Goal: Task Accomplishment & Management: Complete application form

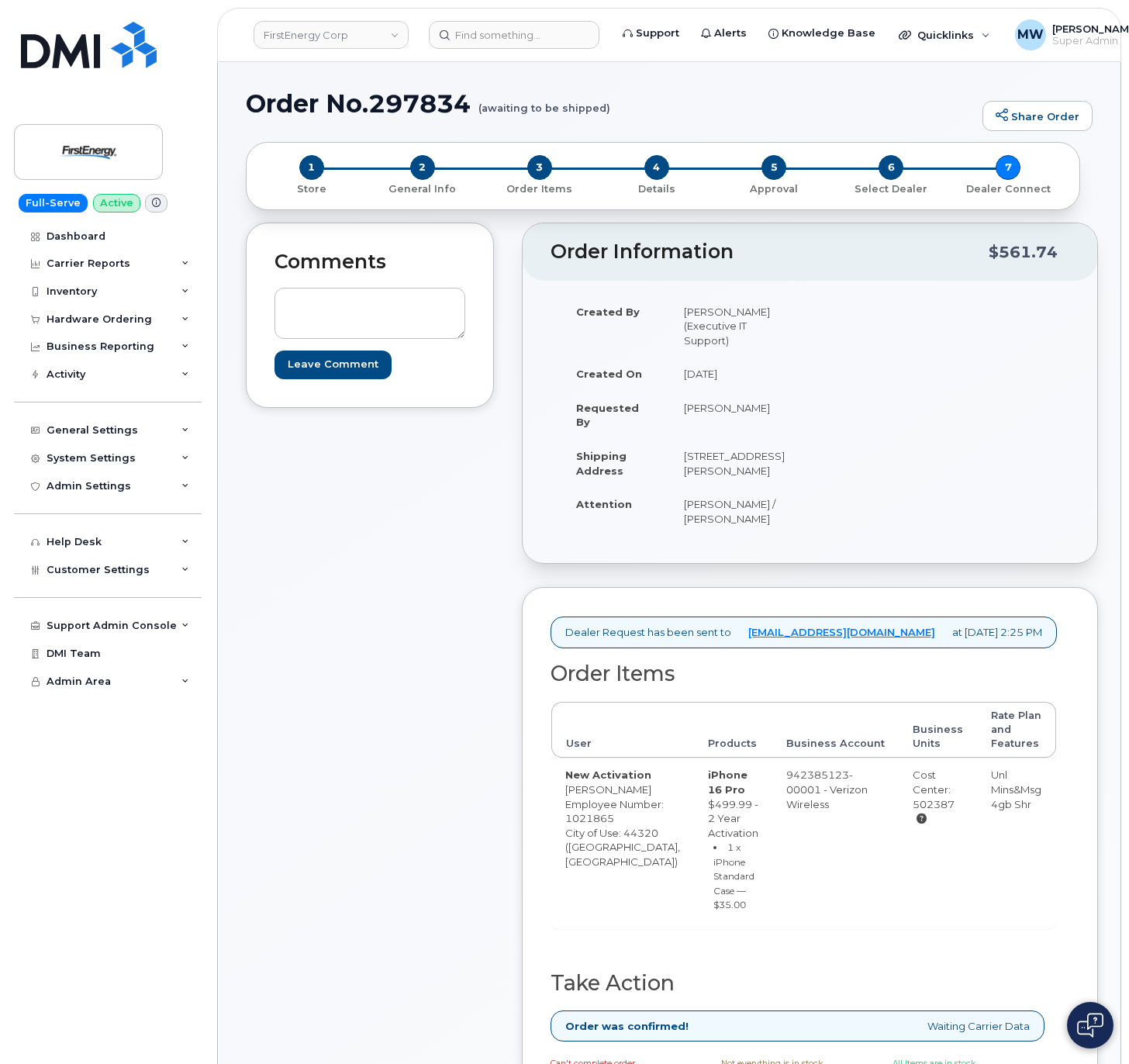
click at [341, 727] on div "Comments Leave Comment" at bounding box center [370, 714] width 248 height 984
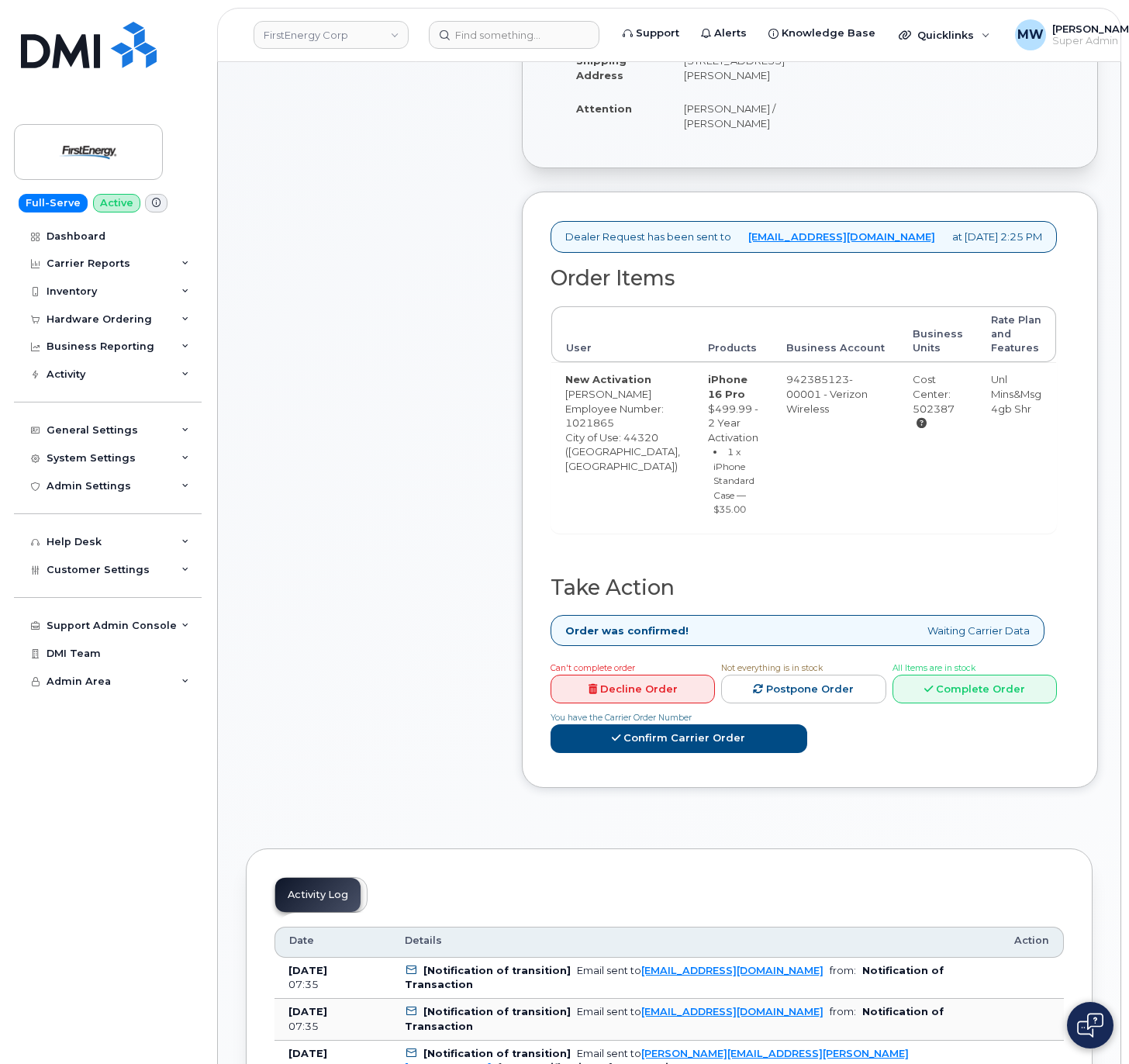
scroll to position [465, 0]
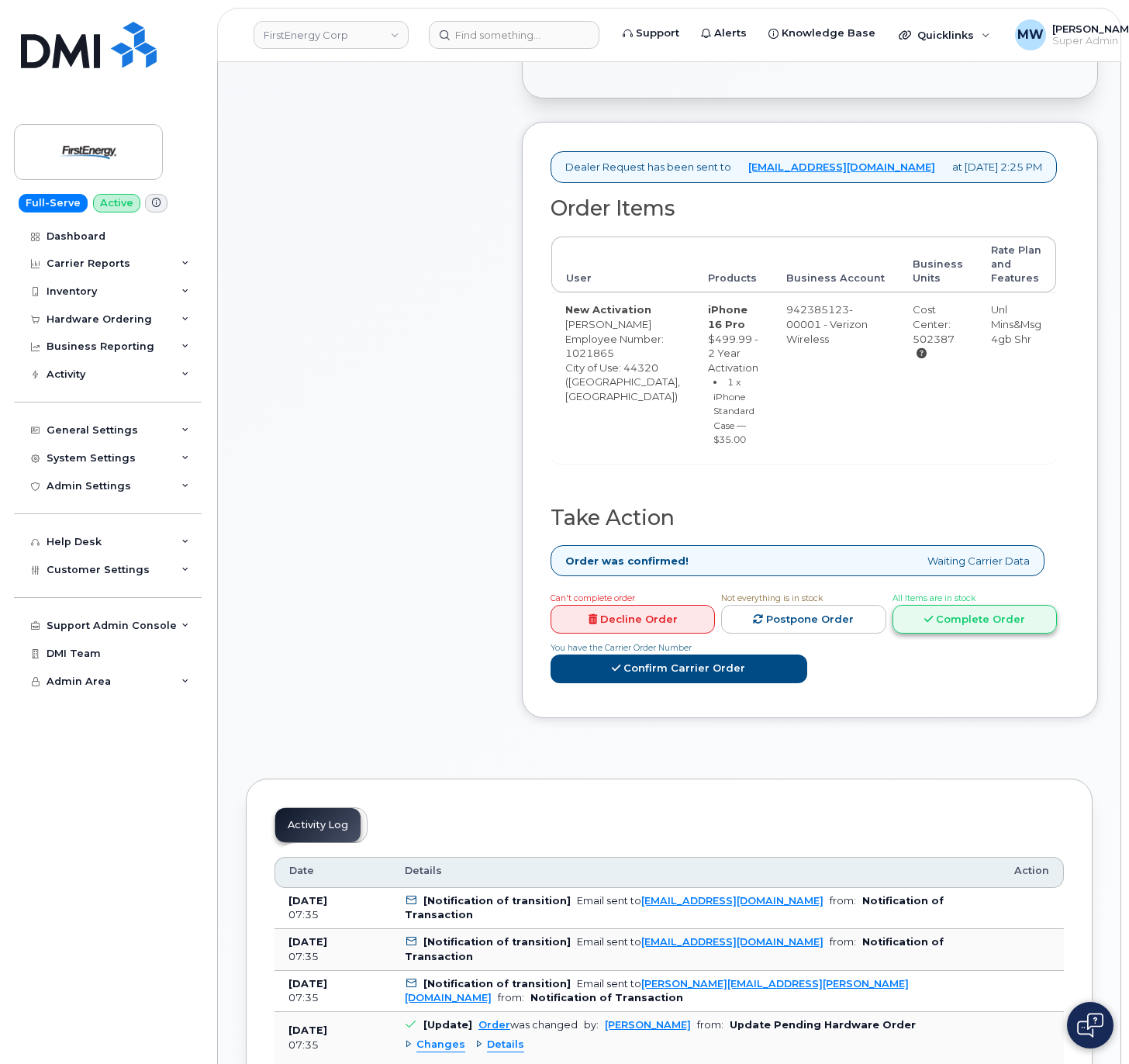
click at [925, 624] on icon at bounding box center [927, 619] width 8 height 10
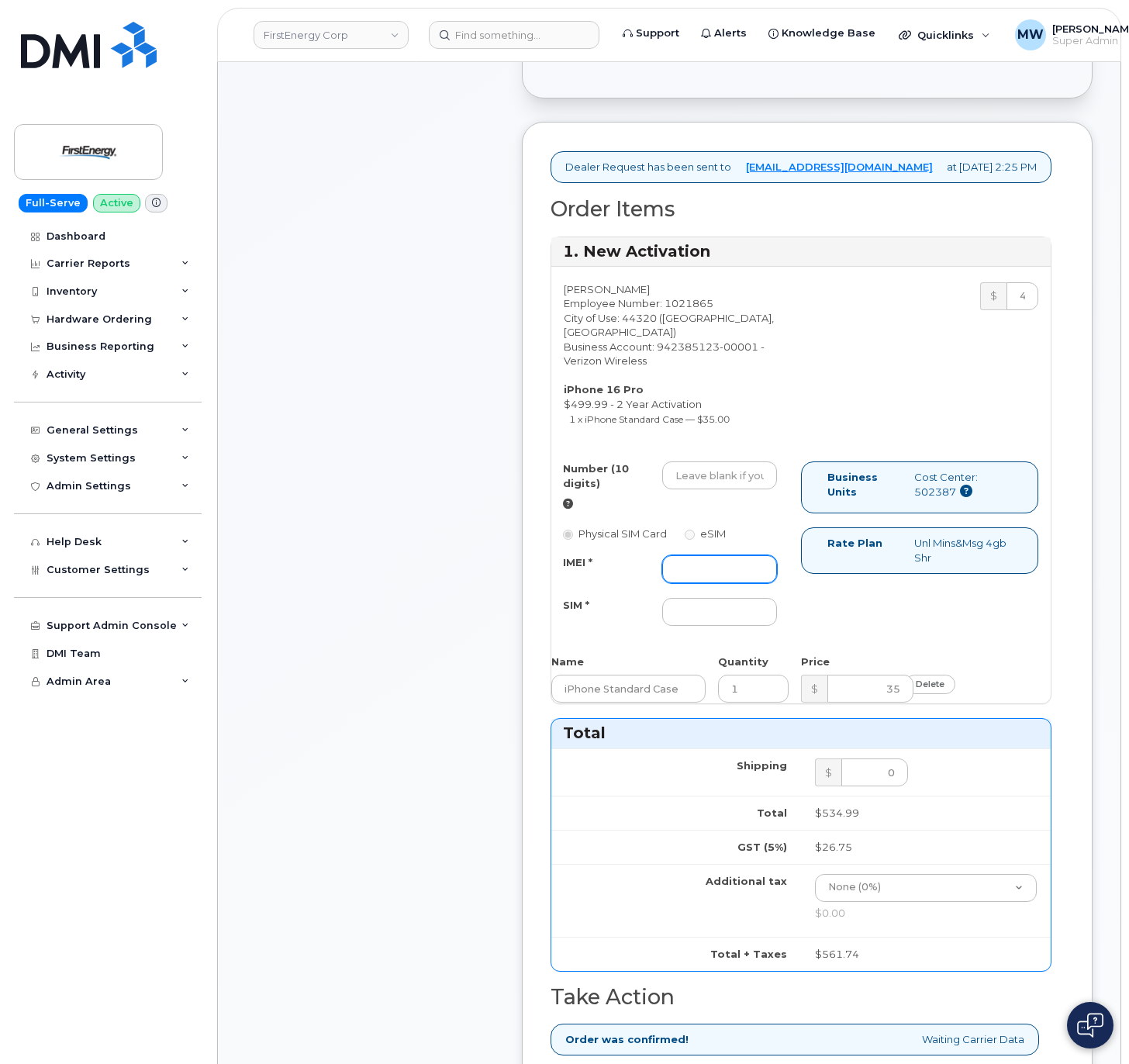
paste input "354741558727658"
type input "354741558727658"
drag, startPoint x: 696, startPoint y: 475, endPoint x: 660, endPoint y: 502, distance: 45.0
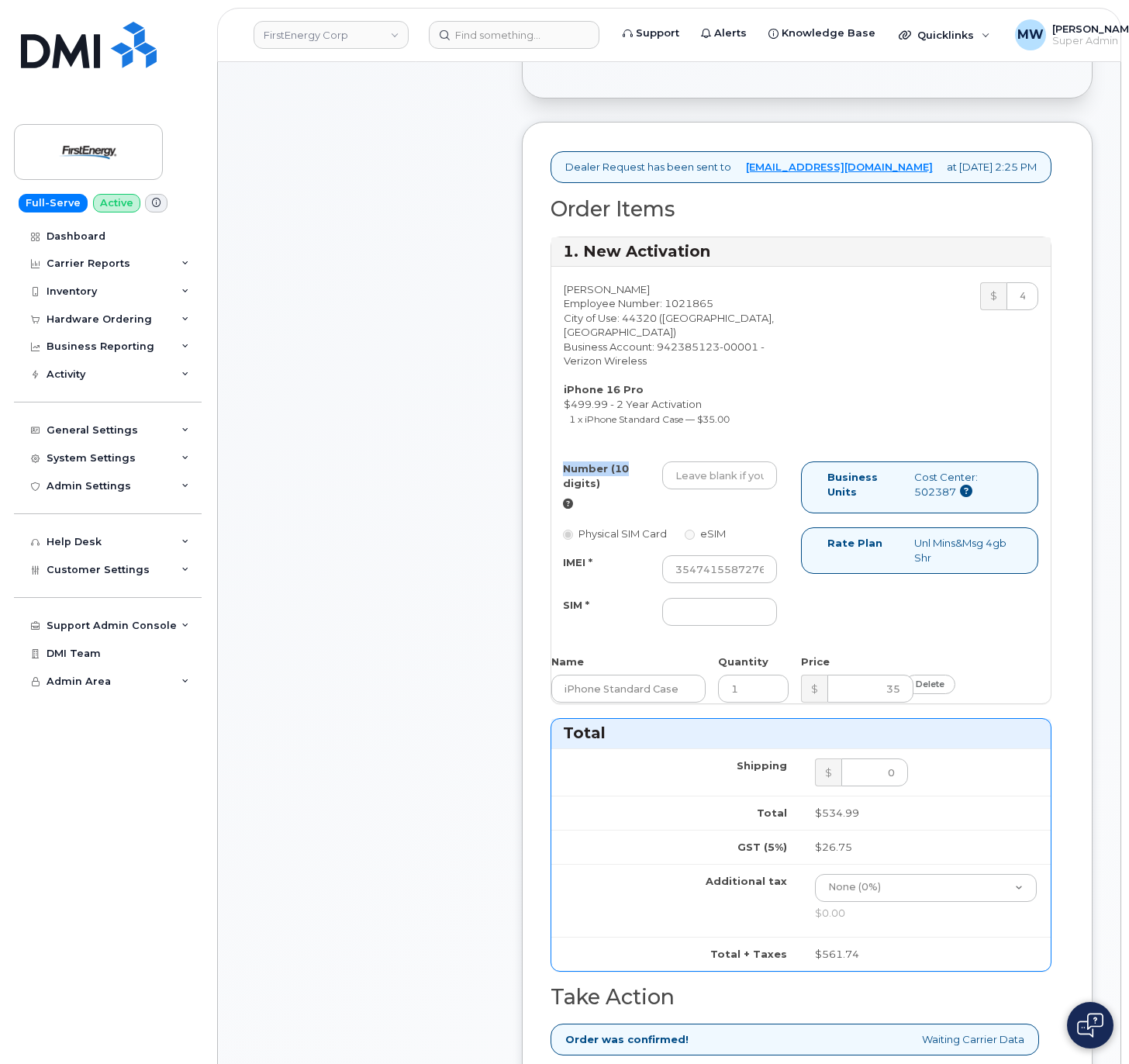
drag, startPoint x: 660, startPoint y: 502, endPoint x: 632, endPoint y: 484, distance: 33.3
click at [632, 484] on label "Number (10 digits)" at bounding box center [601, 475] width 76 height 29
paste input "3308156563"
type input "3308156563"
click at [729, 626] on input "SIM *" at bounding box center [720, 611] width 116 height 28
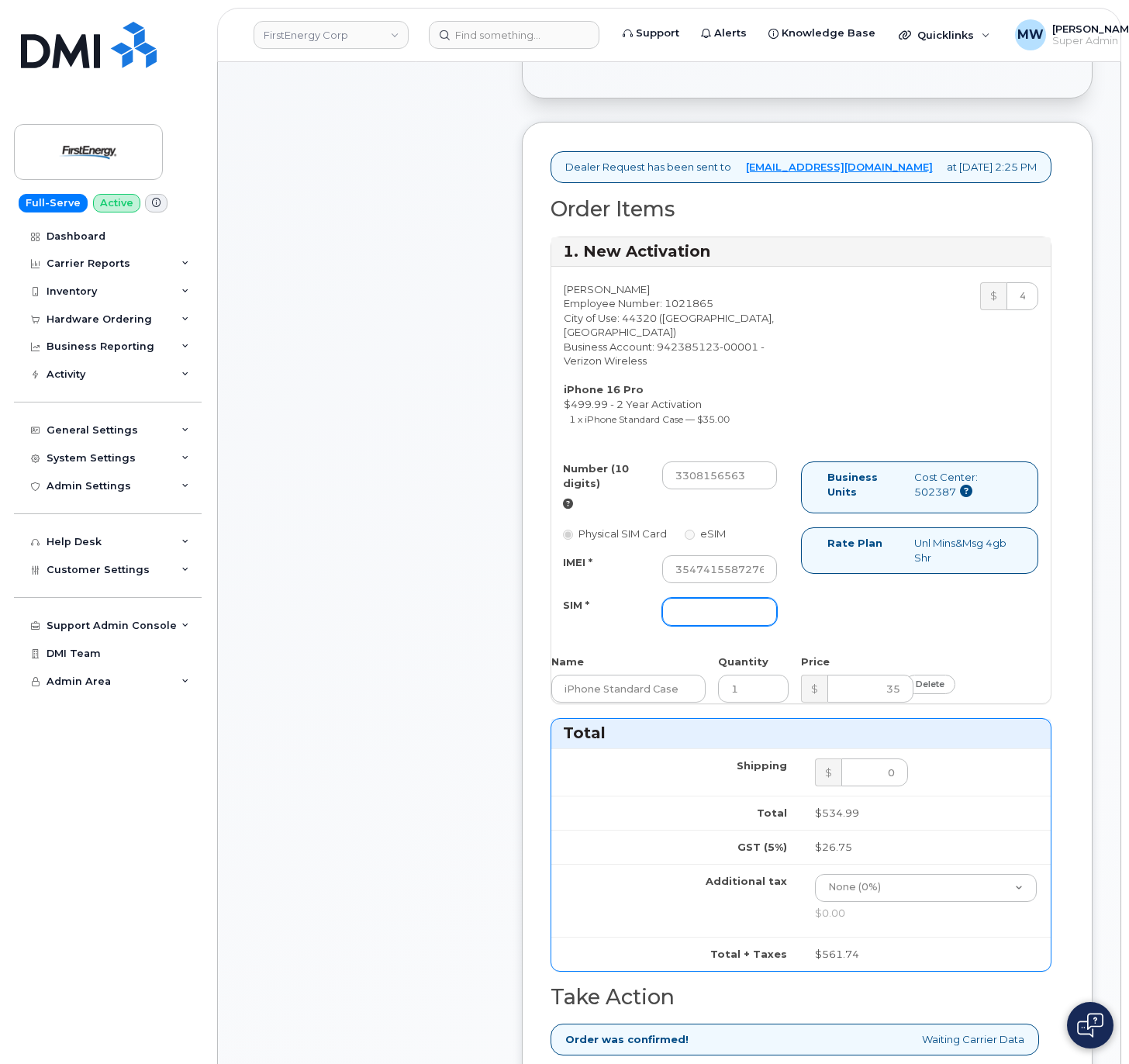
type input "NA"
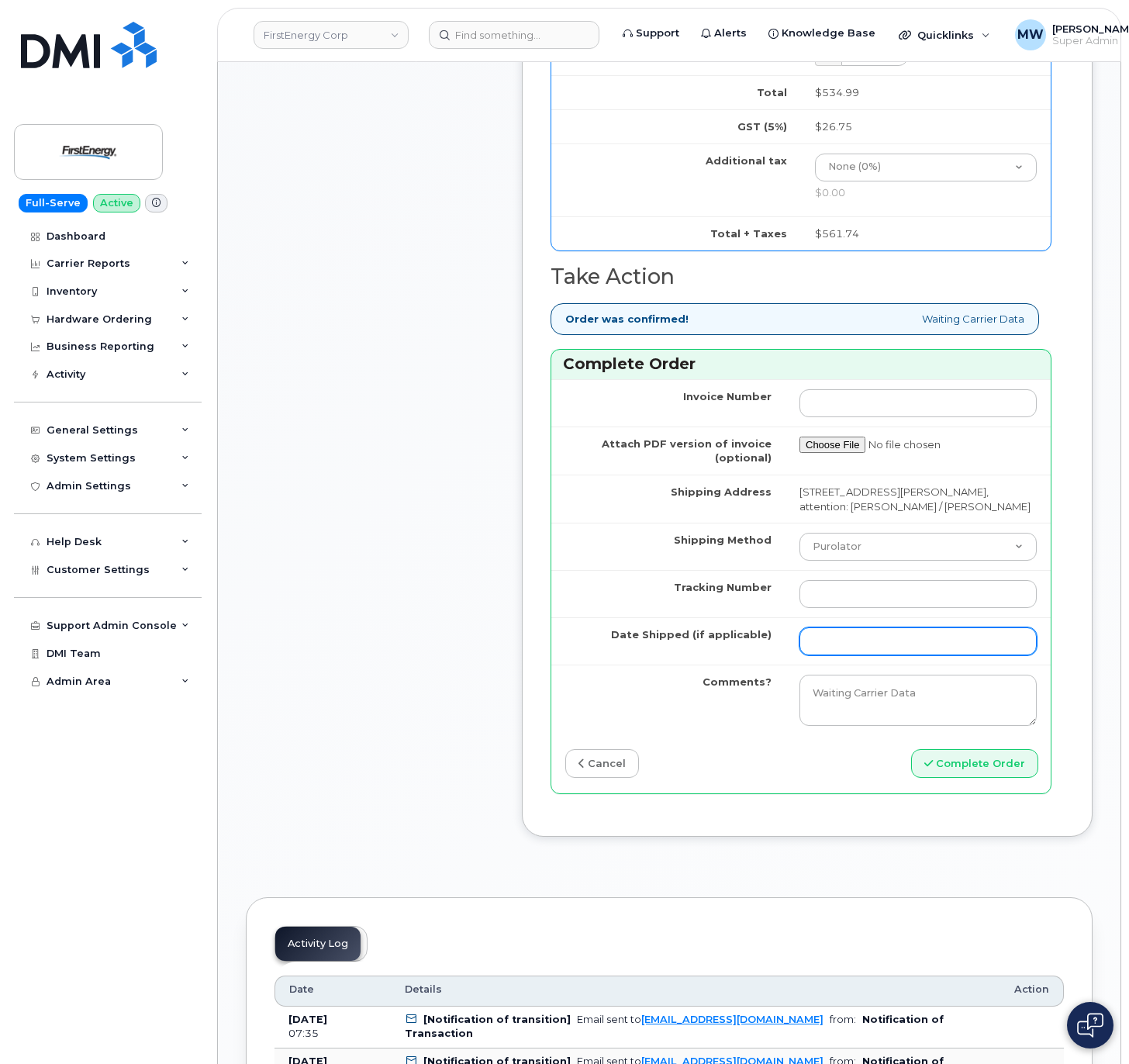
scroll to position [1241, 0]
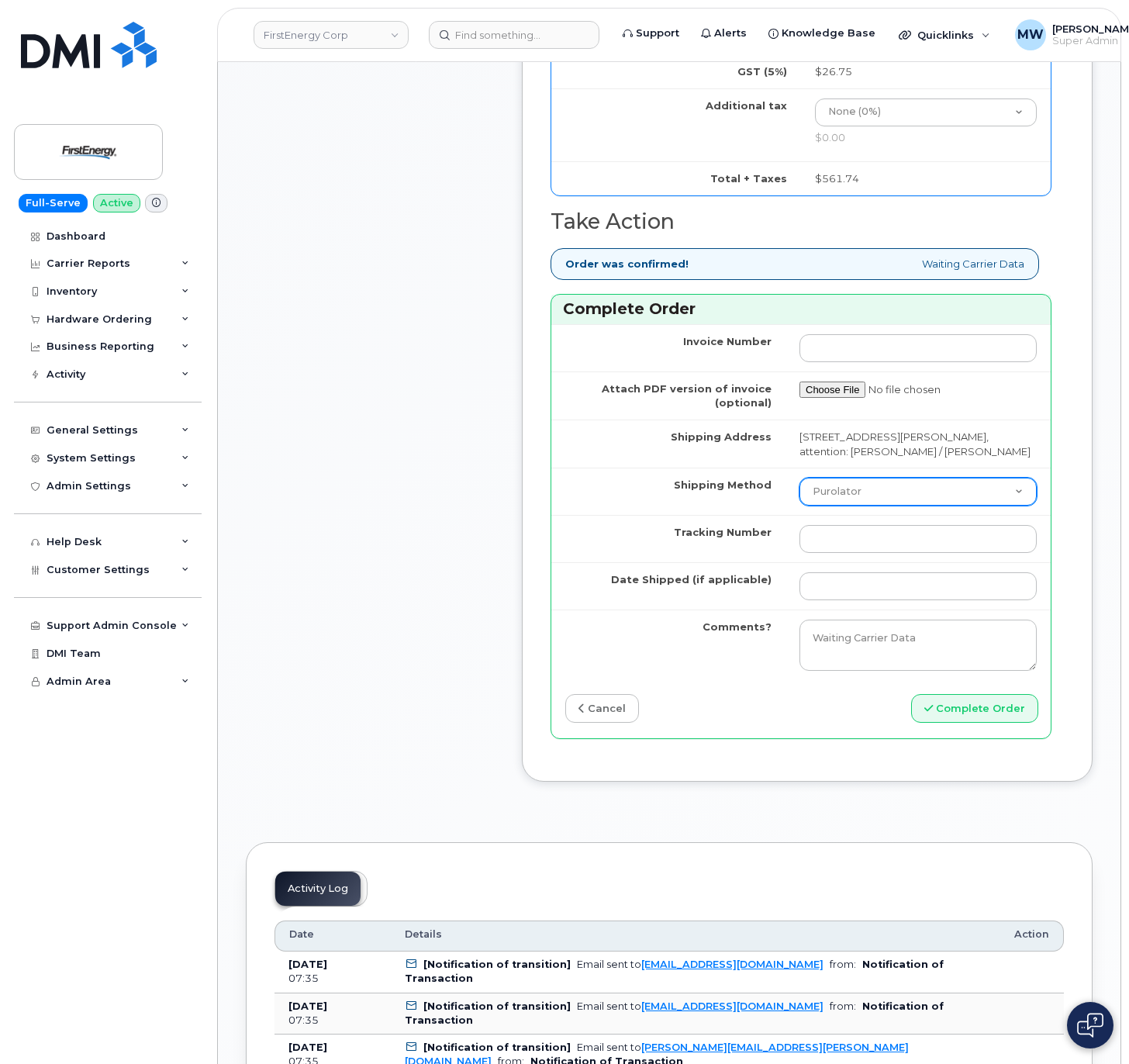
drag, startPoint x: 840, startPoint y: 529, endPoint x: 844, endPoint y: 543, distance: 14.6
click at [842, 505] on select "Purolator UPS FedEx Canada Post Courier Other Drop Off Pick Up" at bounding box center [918, 492] width 237 height 28
select select "UPS"
click at [800, 505] on select "Purolator UPS FedEx Canada Post Courier Other Drop Off Pick Up" at bounding box center [918, 492] width 237 height 28
click at [847, 553] on input "Tracking Number" at bounding box center [918, 538] width 237 height 28
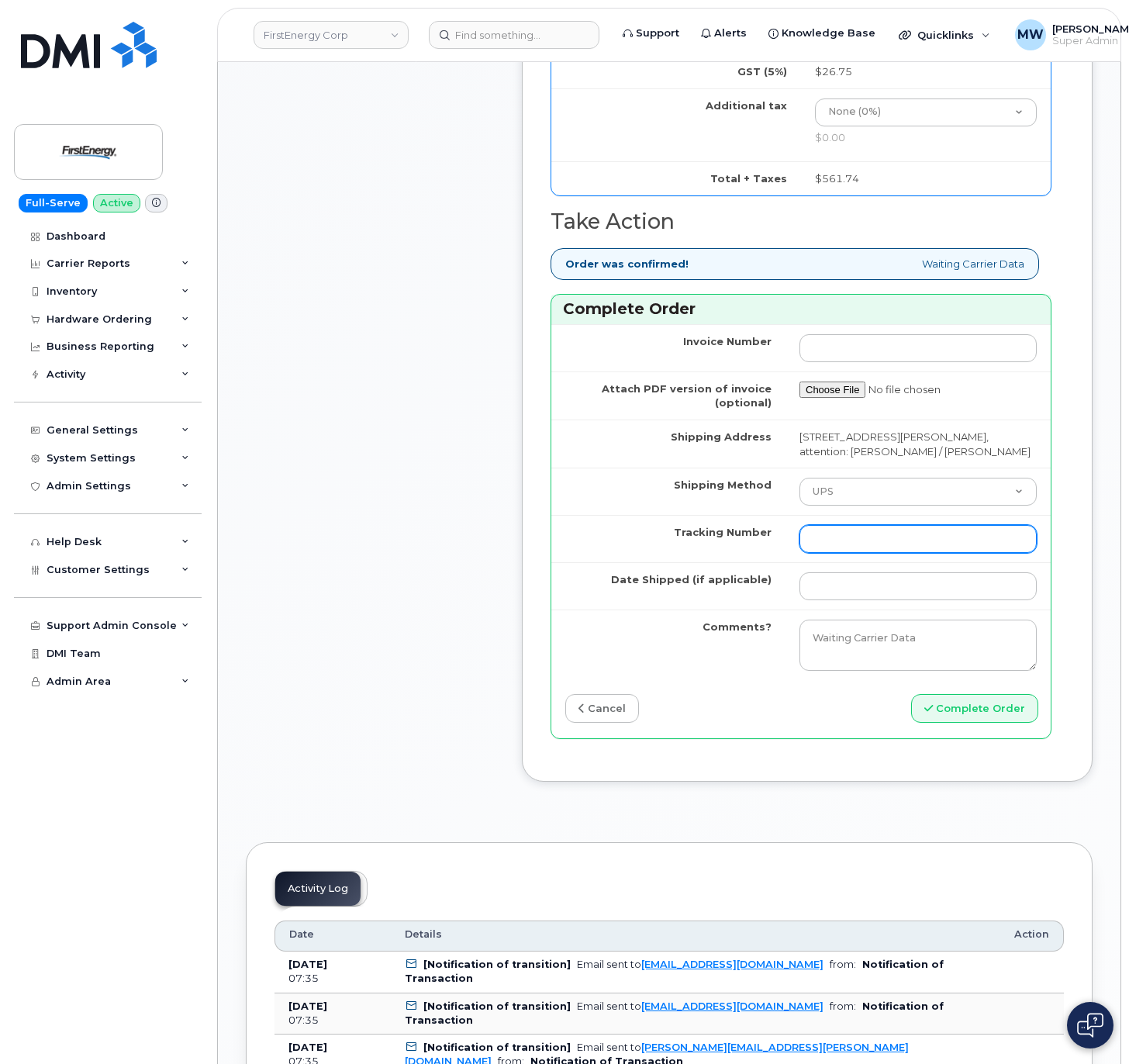
paste input "1ZHF11964222420734"
drag, startPoint x: 828, startPoint y: 576, endPoint x: 784, endPoint y: 575, distance: 44.0
click at [785, 562] on td "1ZHF11964222420734" at bounding box center [917, 538] width 265 height 47
type input "1ZHF11964222420734"
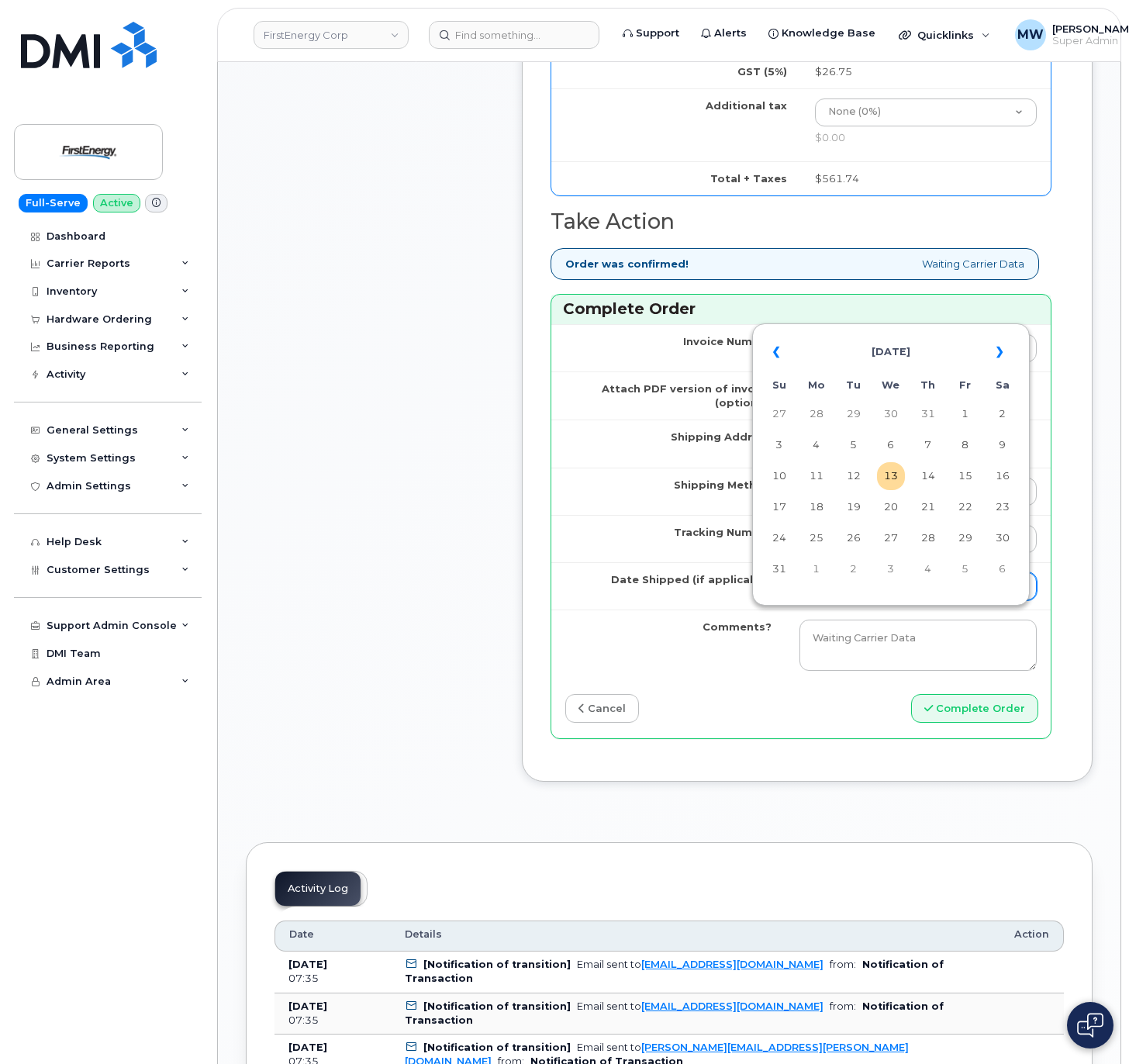
click at [807, 600] on input "Date Shipped (if applicable)" at bounding box center [918, 586] width 237 height 28
click at [903, 475] on td "13" at bounding box center [891, 476] width 28 height 28
type input "2025-08-13"
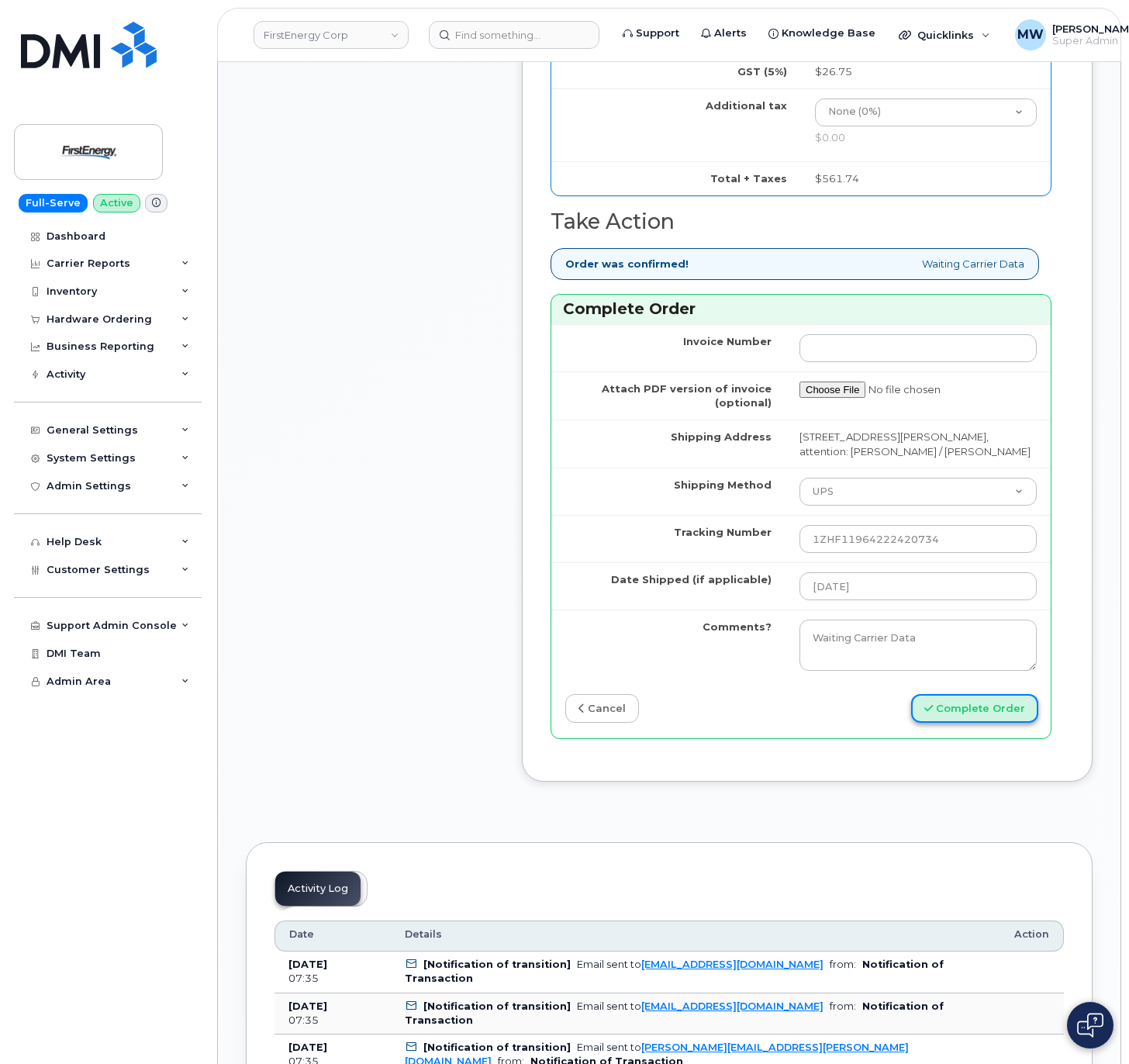
click at [970, 723] on button "Complete Order" at bounding box center [974, 708] width 127 height 29
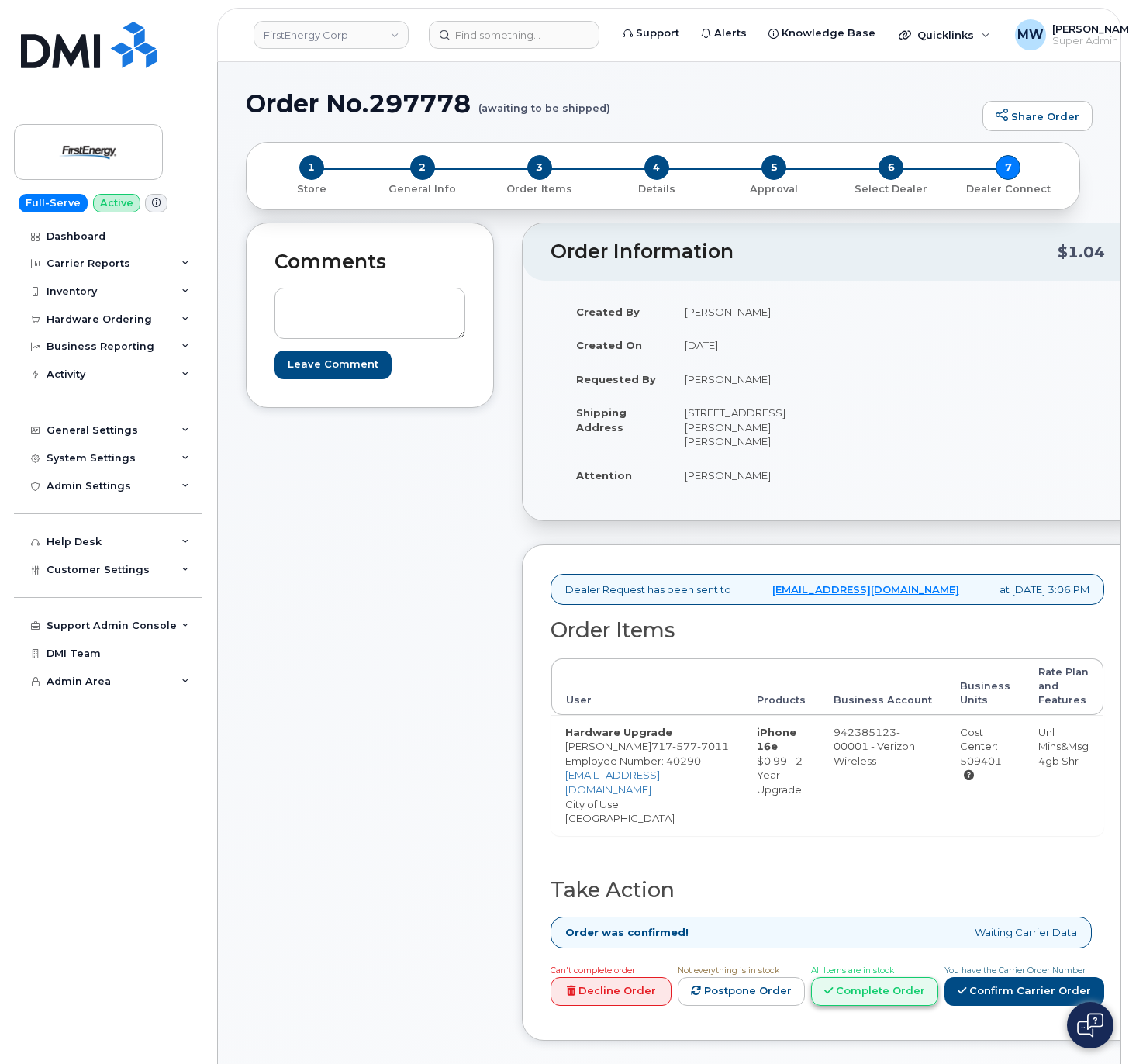
click at [938, 977] on link "Complete Order" at bounding box center [874, 990] width 127 height 29
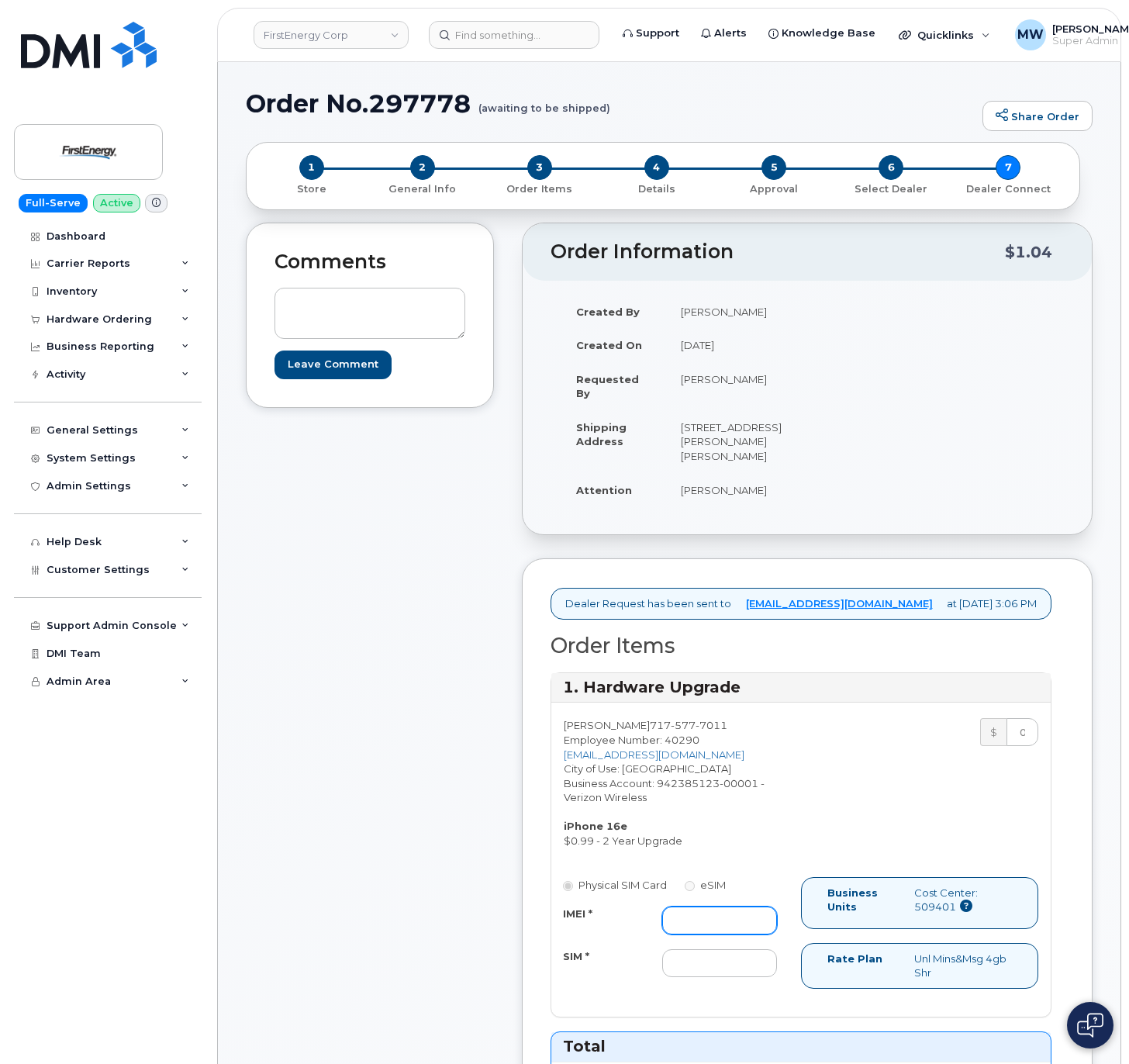
drag, startPoint x: 703, startPoint y: 942, endPoint x: 716, endPoint y: 931, distance: 17.0
click at [703, 934] on input "IMEI *" at bounding box center [720, 920] width 116 height 28
paste input "358017328470150"
type input "358017328470150"
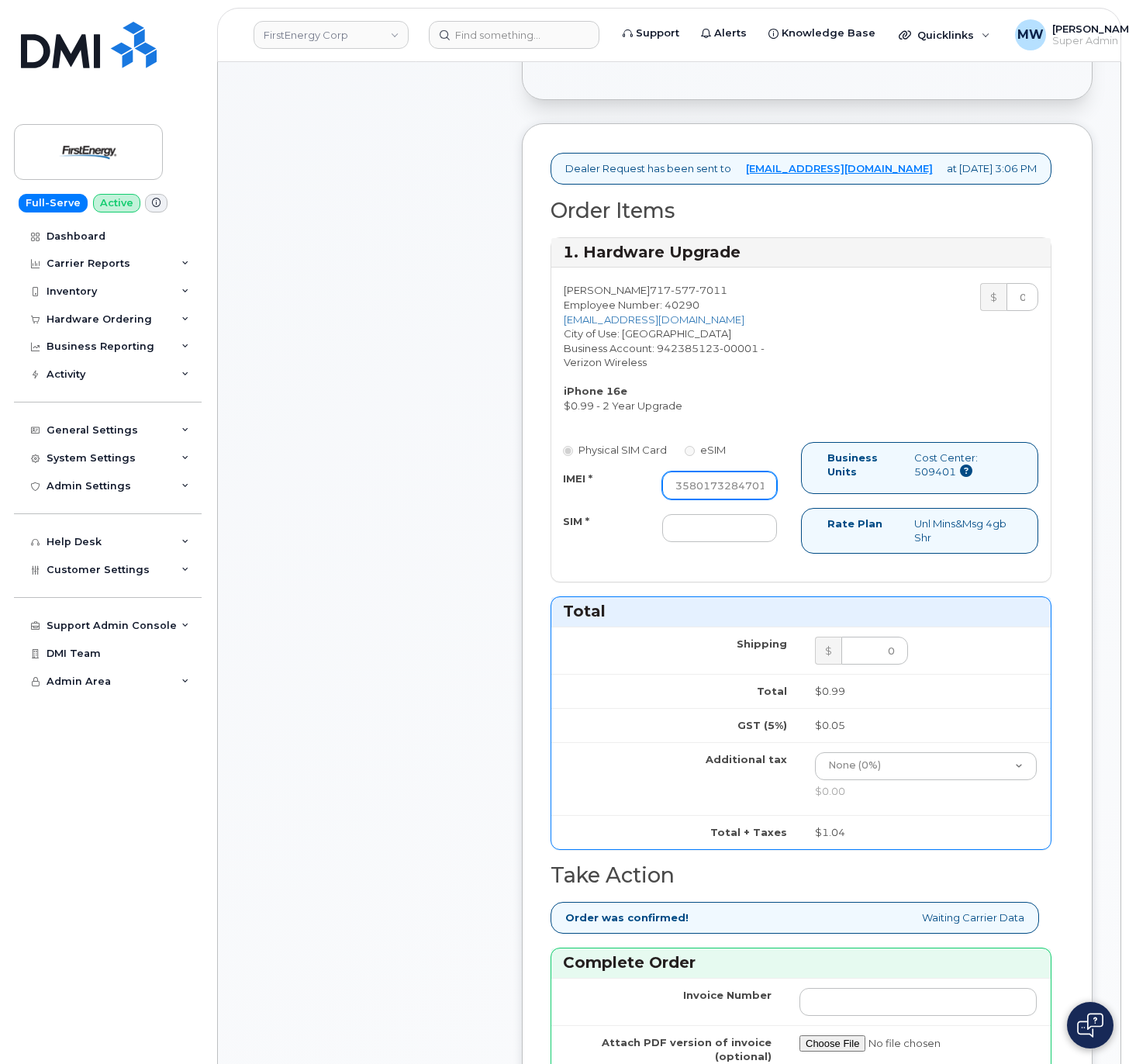
scroll to position [620, 0]
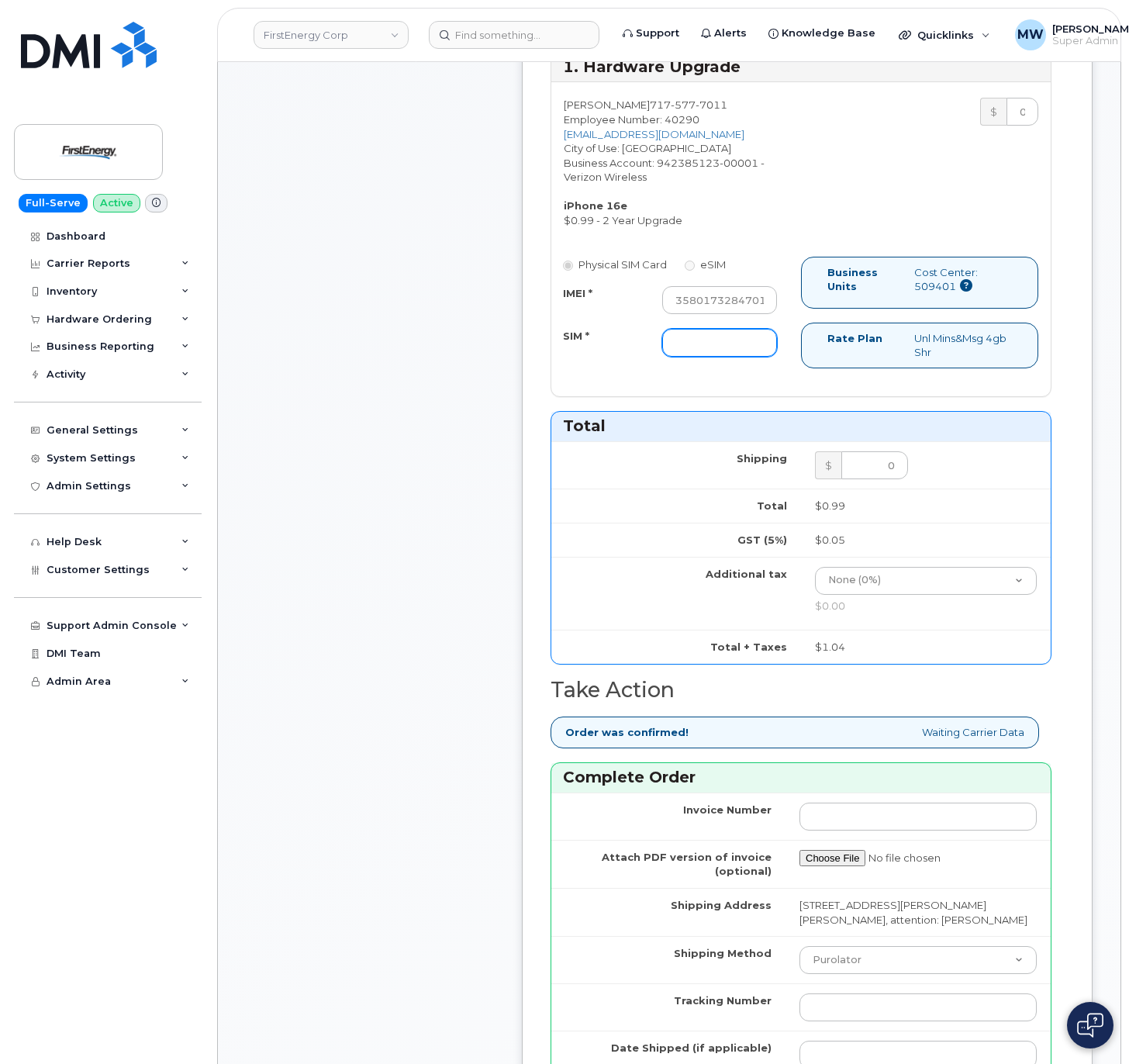
click at [704, 357] on input "SIM *" at bounding box center [720, 342] width 116 height 28
type input "NA"
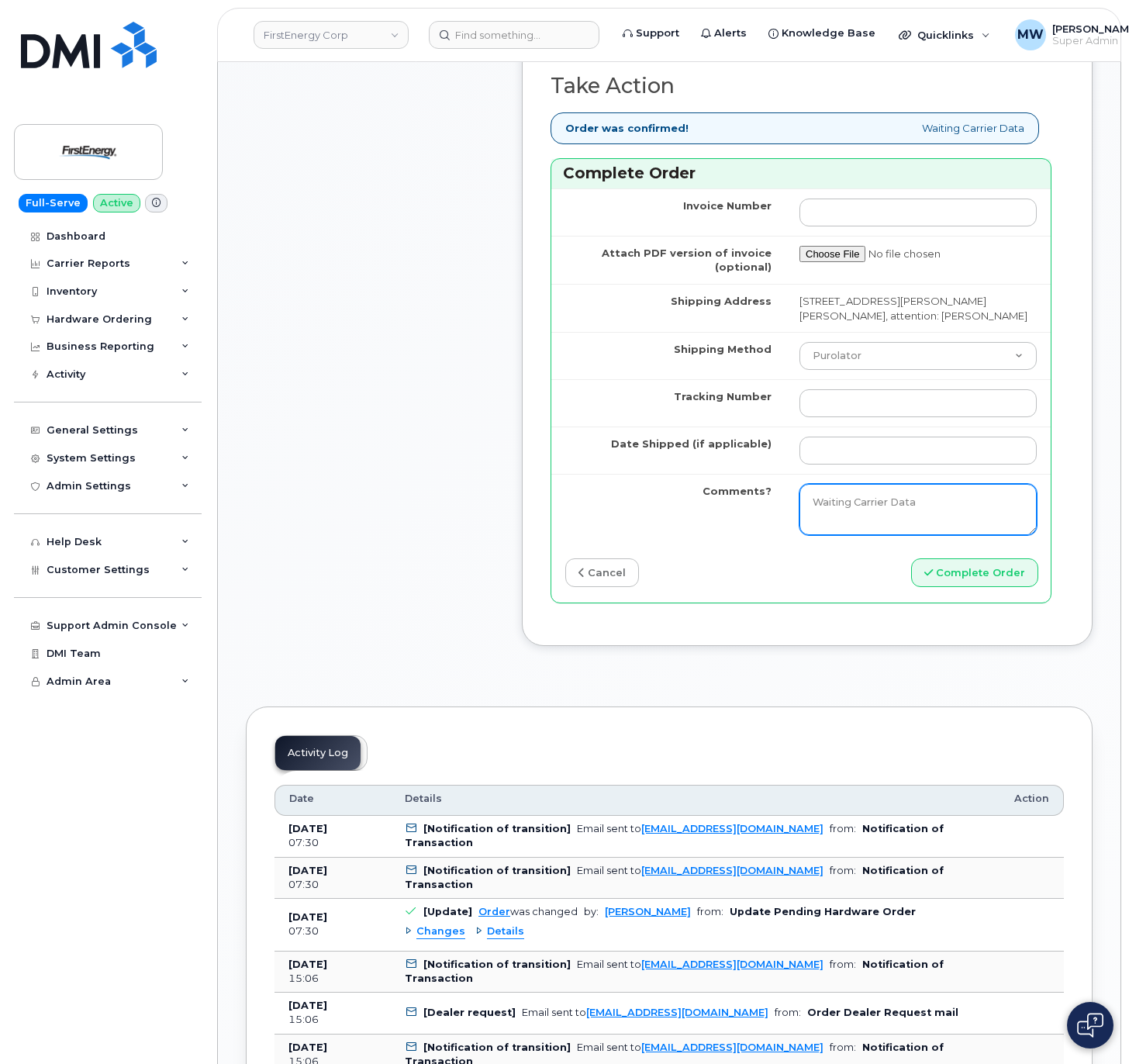
scroll to position [1241, 0]
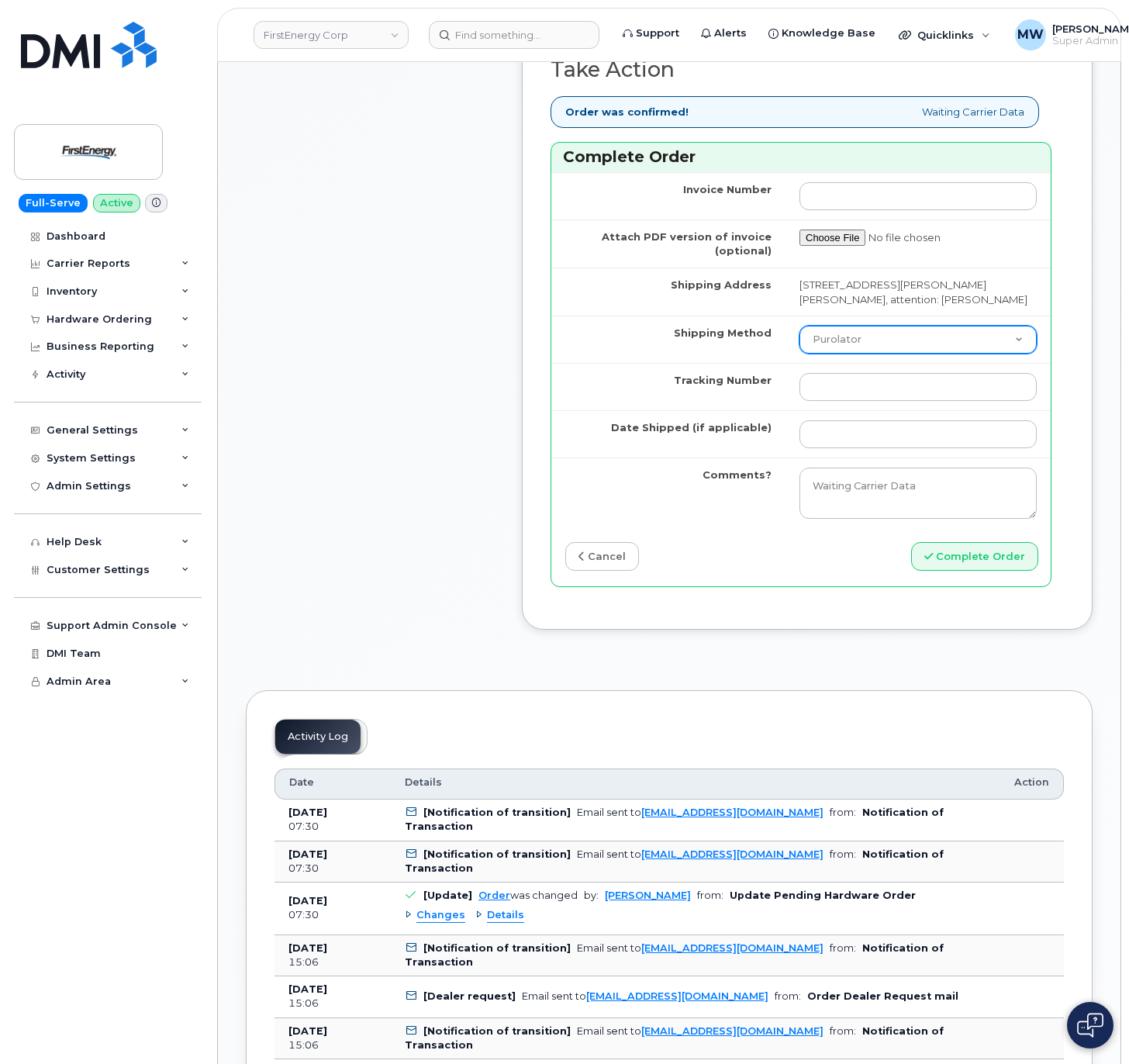
drag, startPoint x: 827, startPoint y: 361, endPoint x: 828, endPoint y: 381, distance: 20.0
click at [827, 353] on select "Purolator UPS FedEx Canada Post Courier Other Drop Off Pick Up" at bounding box center [918, 340] width 237 height 28
select select "UPS"
click at [800, 353] on select "Purolator UPS FedEx Canada Post Courier Other Drop Off Pick Up" at bounding box center [918, 340] width 237 height 28
click at [847, 401] on input "Tracking Number" at bounding box center [918, 387] width 237 height 28
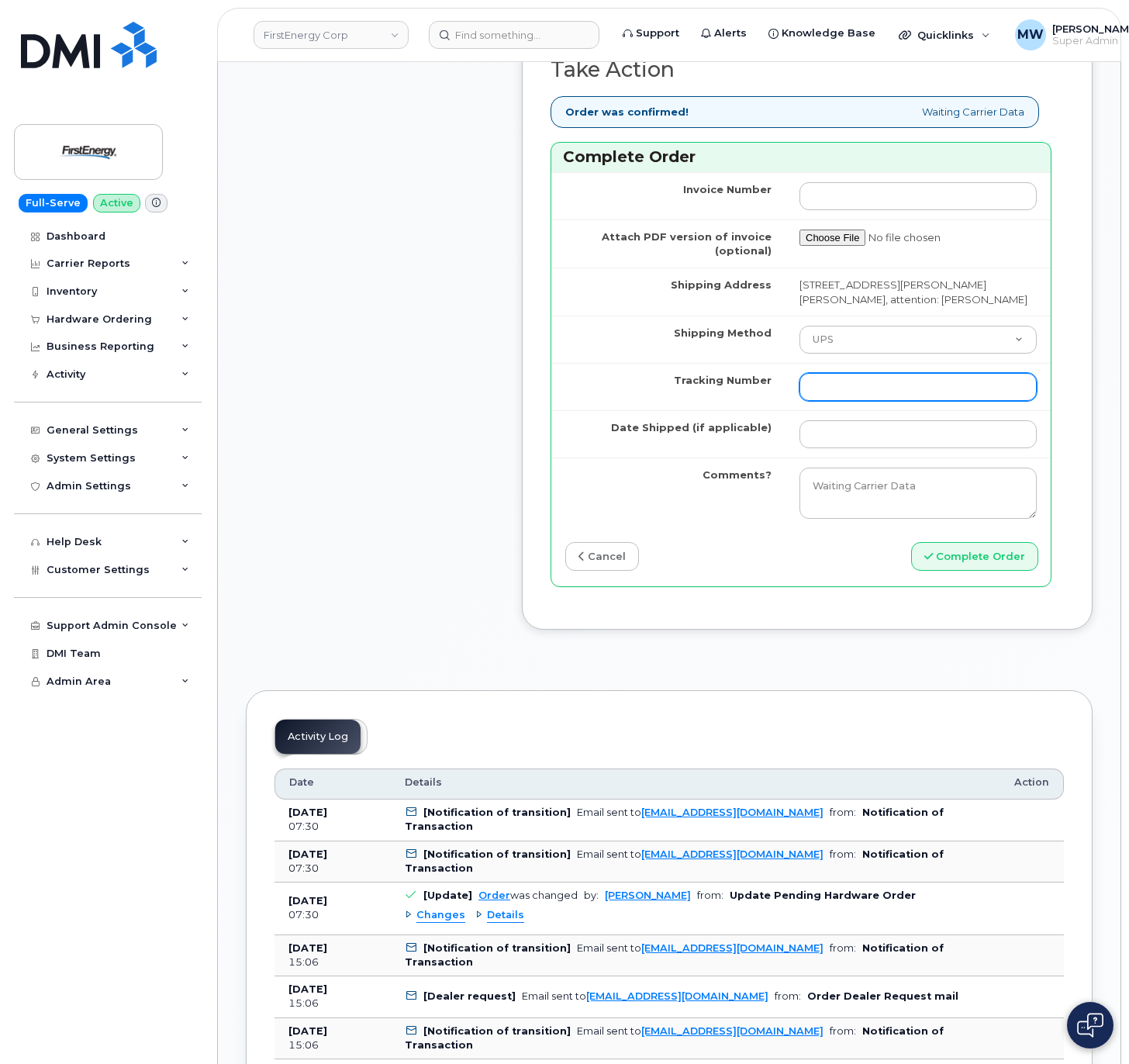
paste input "1ZHF12012914741747"
type input "1ZHF12012914741747"
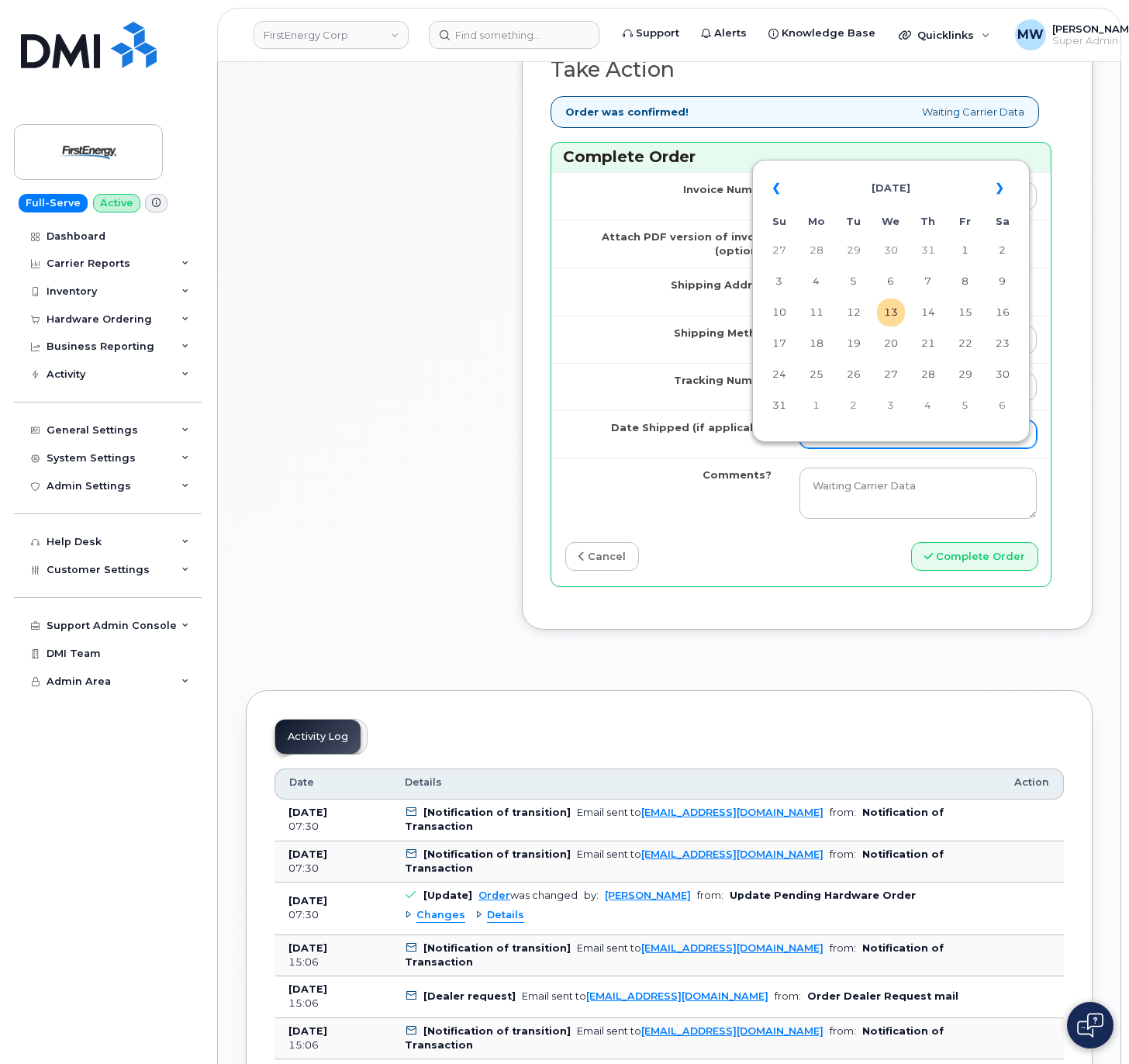
click at [847, 448] on input "Date Shipped (if applicable)" at bounding box center [918, 434] width 237 height 28
click at [897, 327] on td "13" at bounding box center [891, 312] width 28 height 28
type input "2025-08-13"
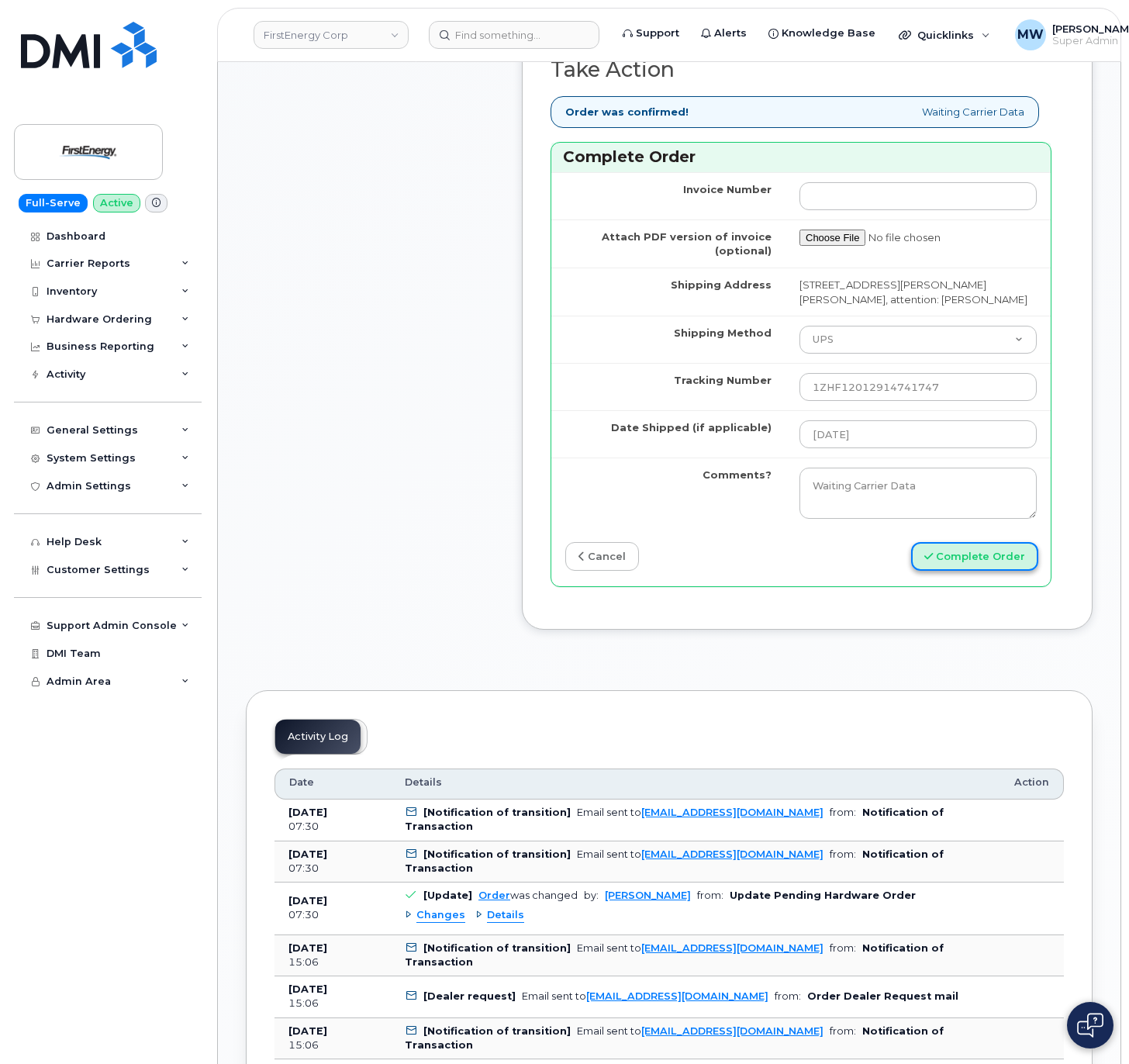
click at [996, 571] on button "Complete Order" at bounding box center [974, 556] width 127 height 29
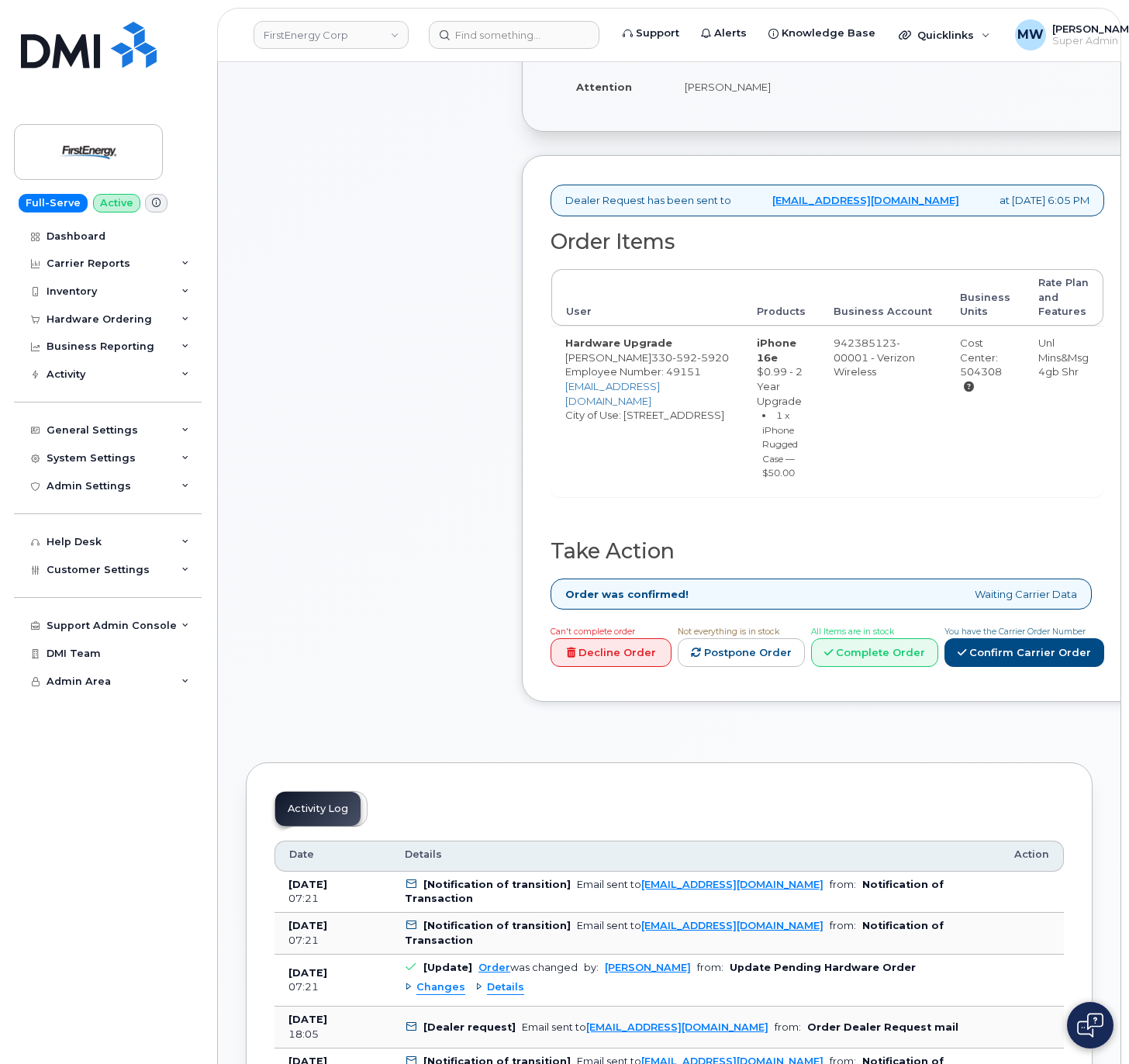
scroll to position [465, 0]
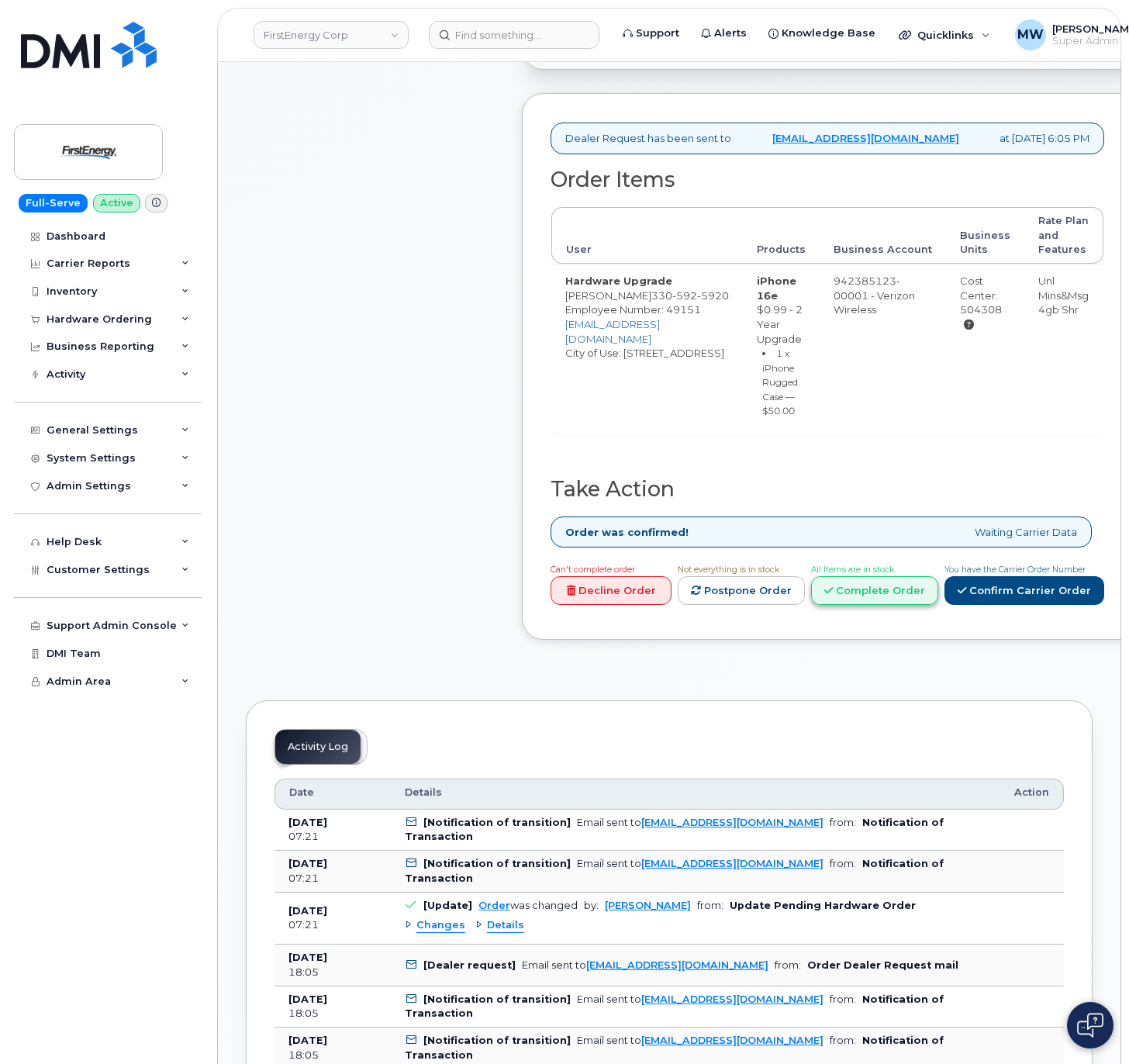
click at [938, 603] on link "Complete Order" at bounding box center [874, 590] width 127 height 29
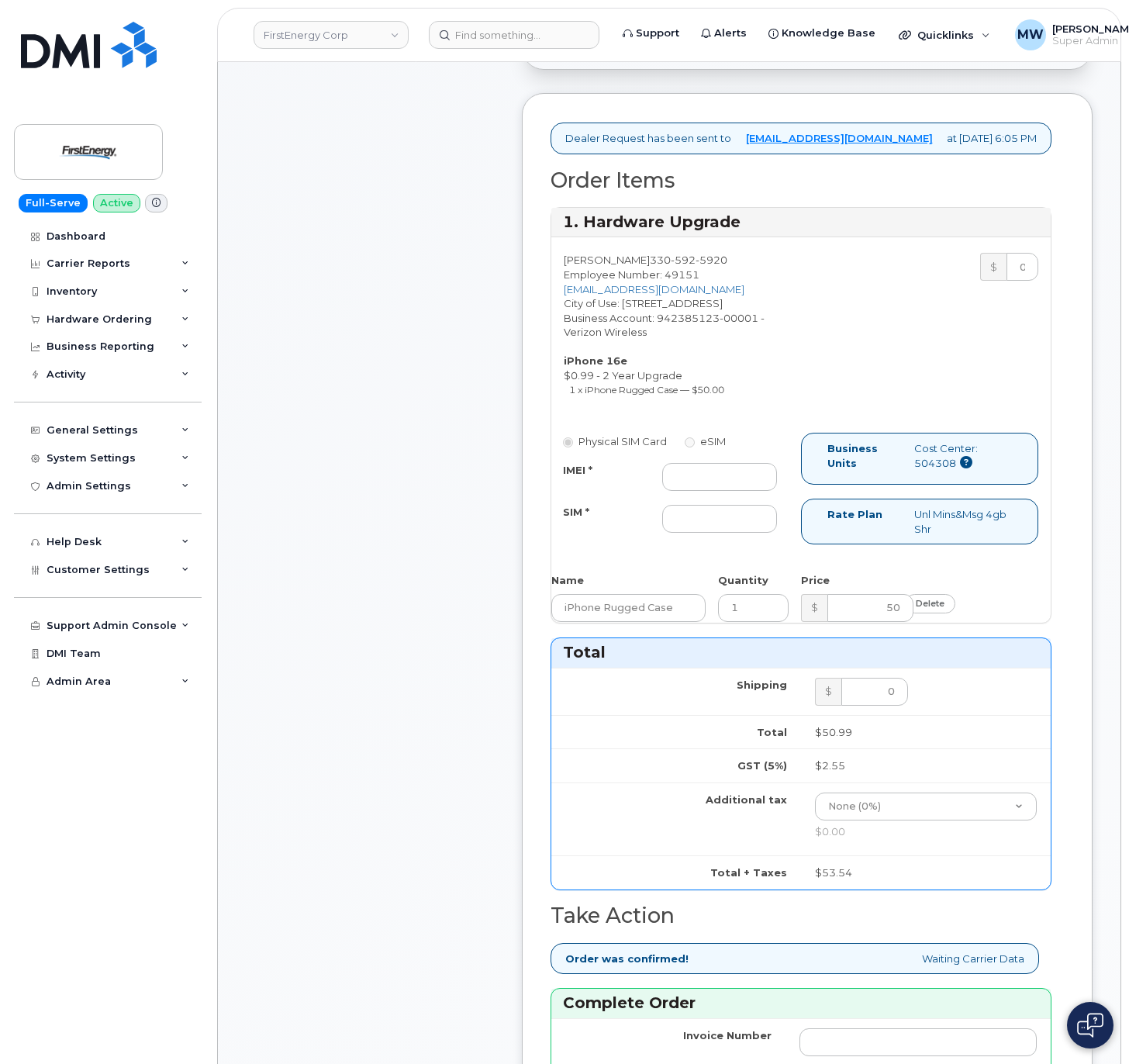
click at [732, 491] on div at bounding box center [720, 477] width 139 height 28
drag, startPoint x: 743, startPoint y: 490, endPoint x: 743, endPoint y: 512, distance: 22.0
click at [743, 504] on div "Physical SIM Card eSIM IMEI * SIM *" at bounding box center [675, 490] width 249 height 115
click at [743, 528] on div "IMEI * SIM *" at bounding box center [670, 498] width 237 height 71
click at [741, 491] on input "IMEI *" at bounding box center [720, 477] width 116 height 28
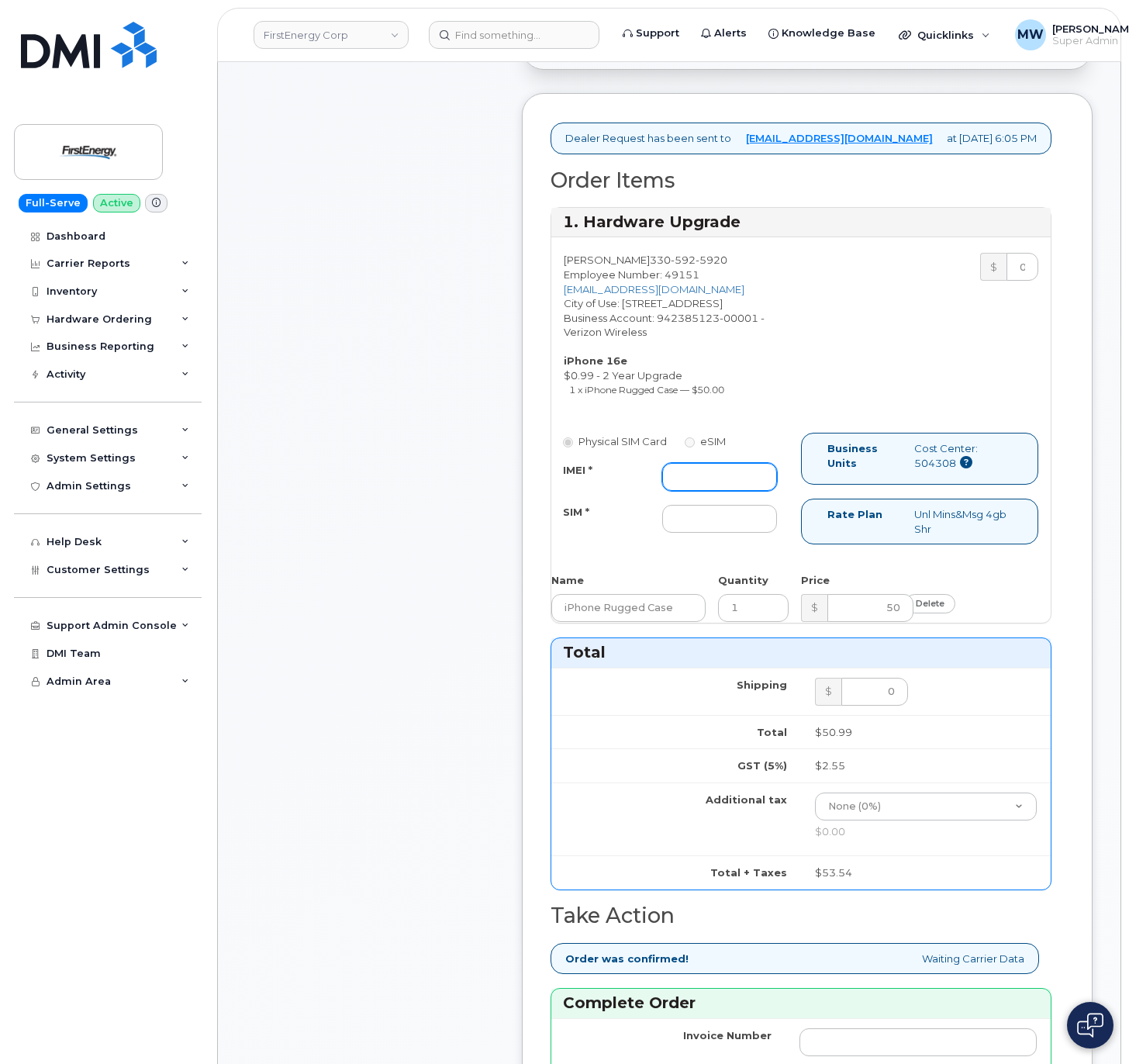
paste input "354566766076402"
type input "354566766076402"
click at [701, 533] on input "SIM *" at bounding box center [720, 518] width 116 height 28
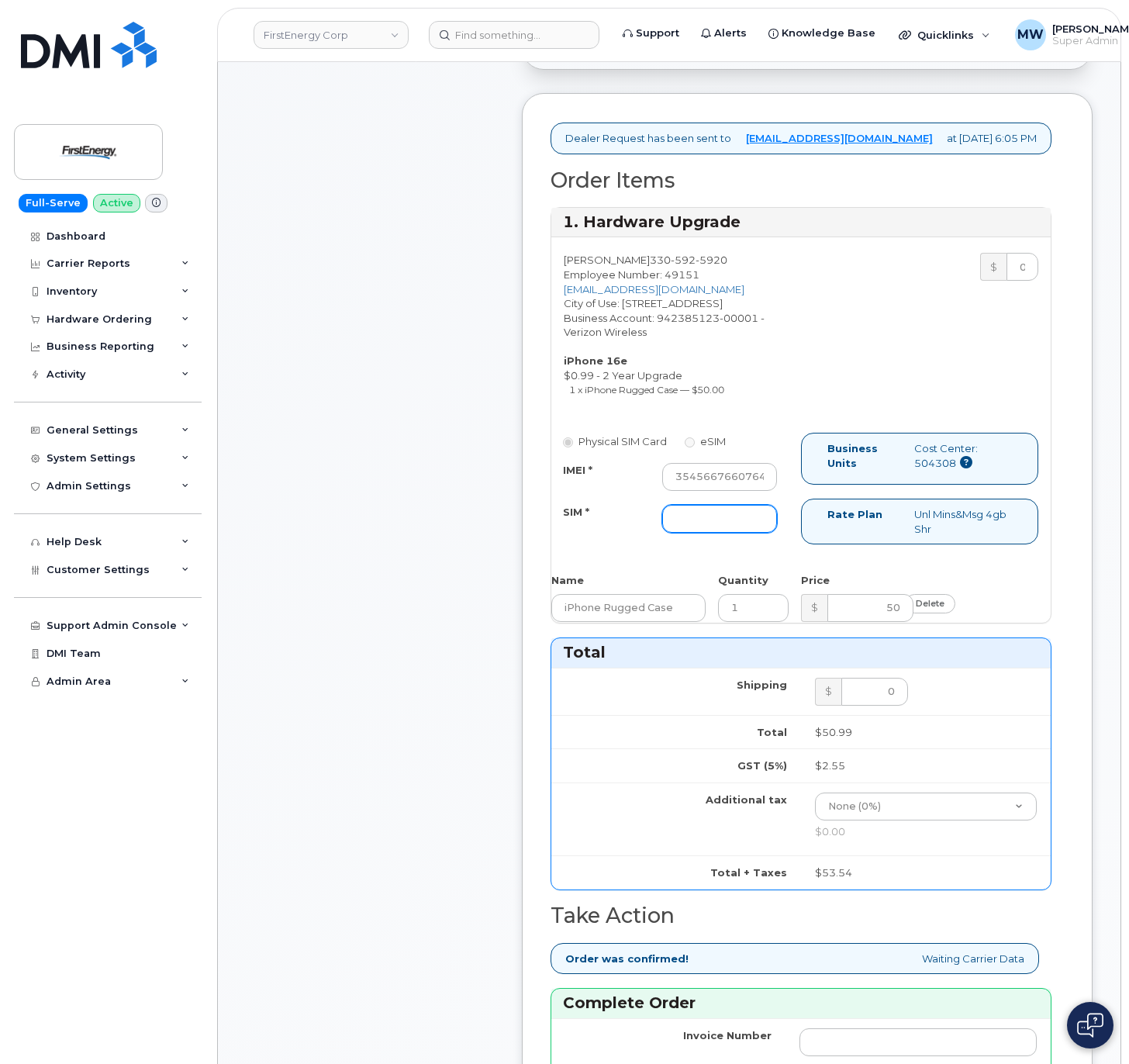
type input "NA"
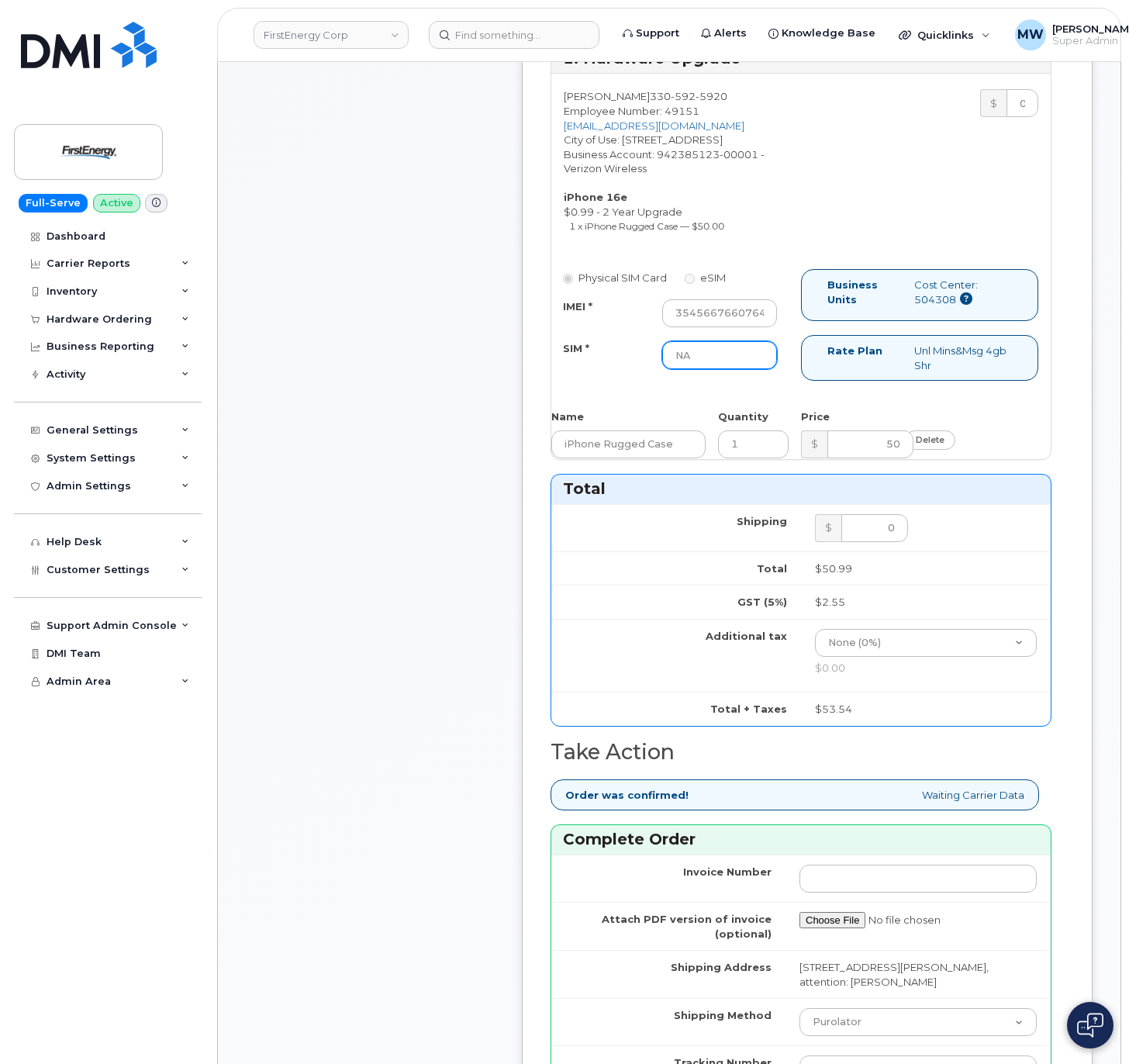
scroll to position [931, 0]
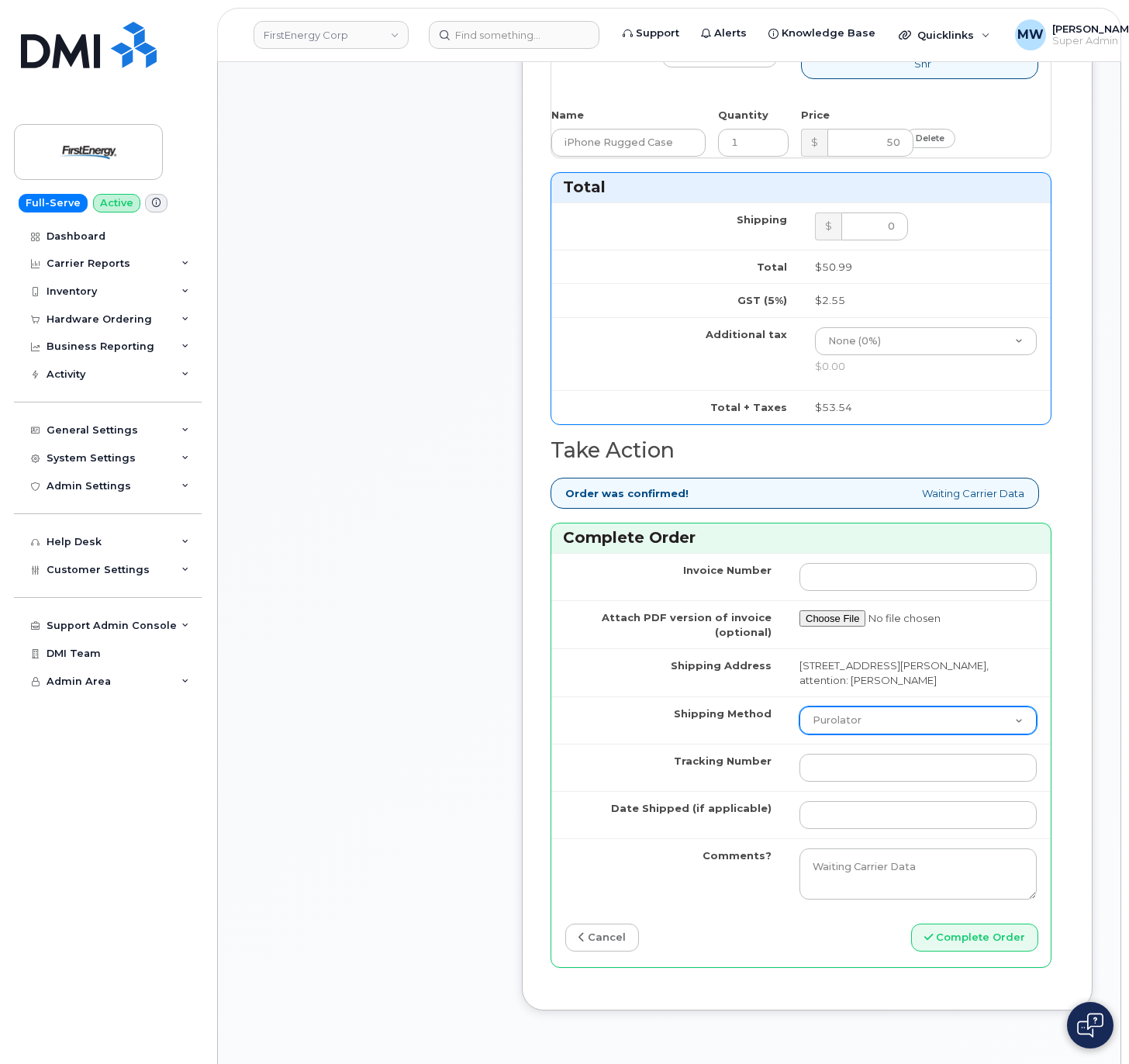
click at [863, 734] on select "Purolator UPS FedEx Canada Post Courier Other Drop Off Pick Up" at bounding box center [918, 720] width 237 height 28
select select "UPS"
click at [800, 734] on select "Purolator UPS FedEx Canada Post Courier Other Drop Off Pick Up" at bounding box center [918, 720] width 237 height 28
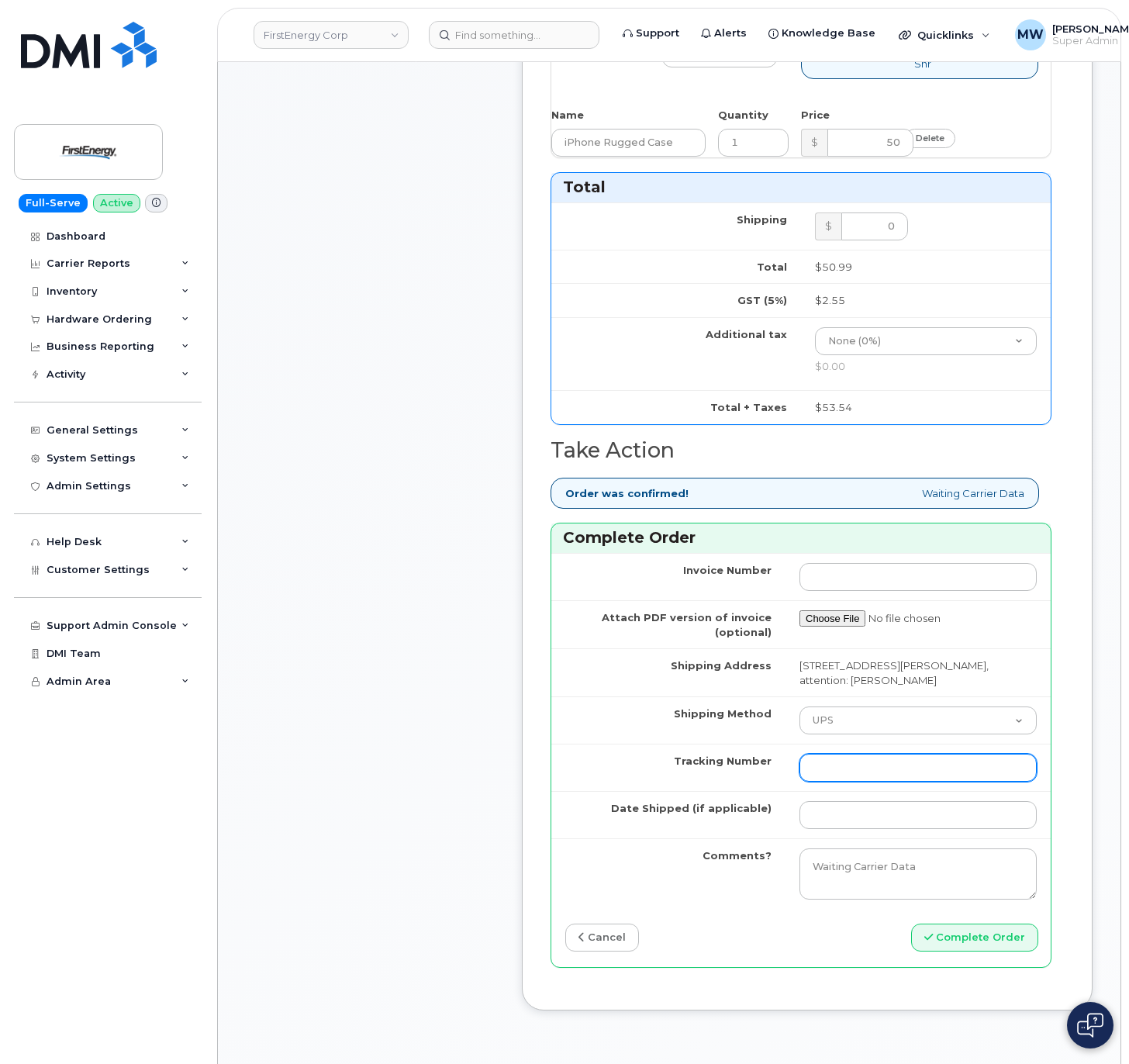
click at [879, 781] on input "Tracking Number" at bounding box center [918, 768] width 237 height 28
paste input "1ZHF11964222416490"
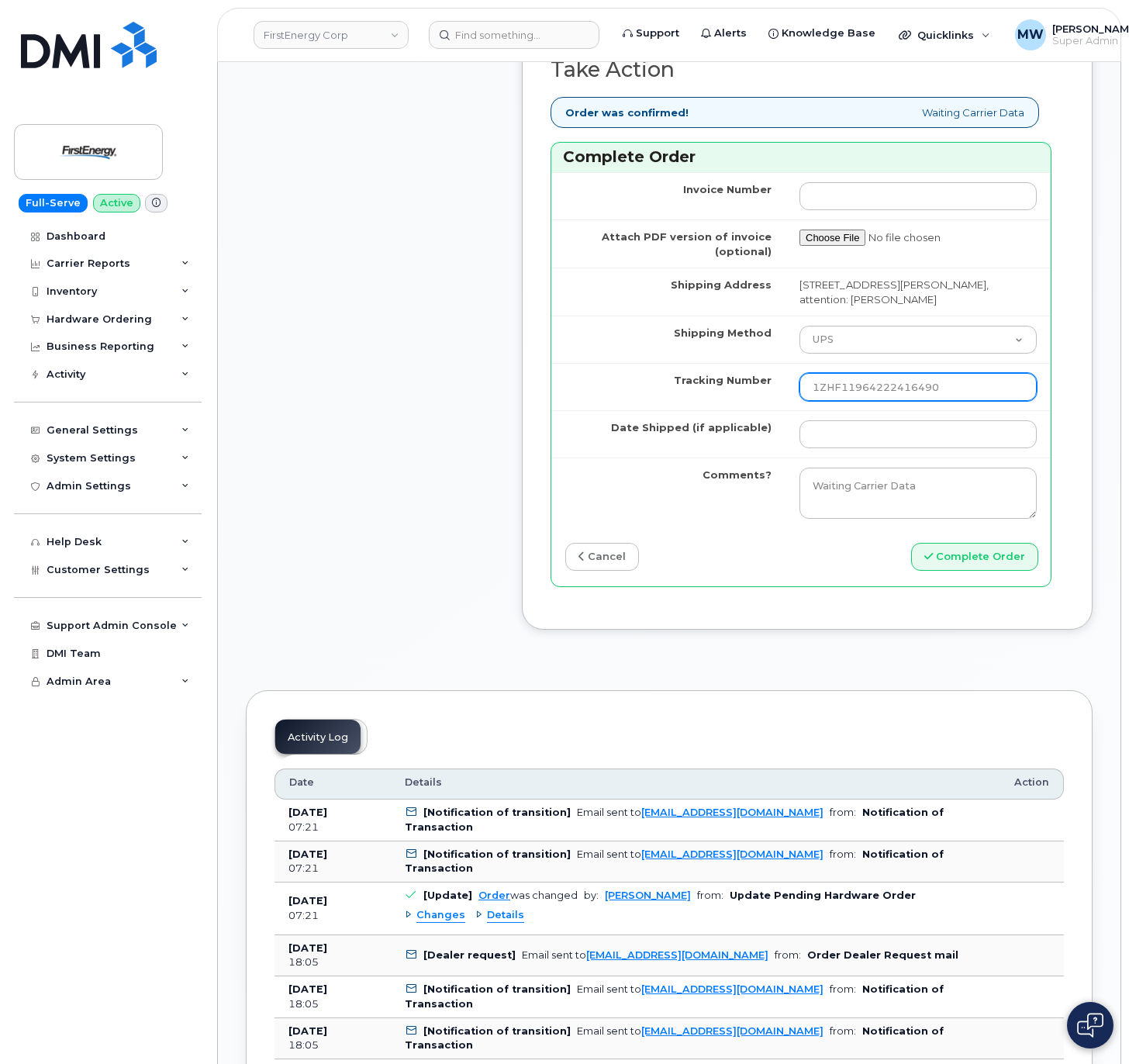
scroll to position [1395, 0]
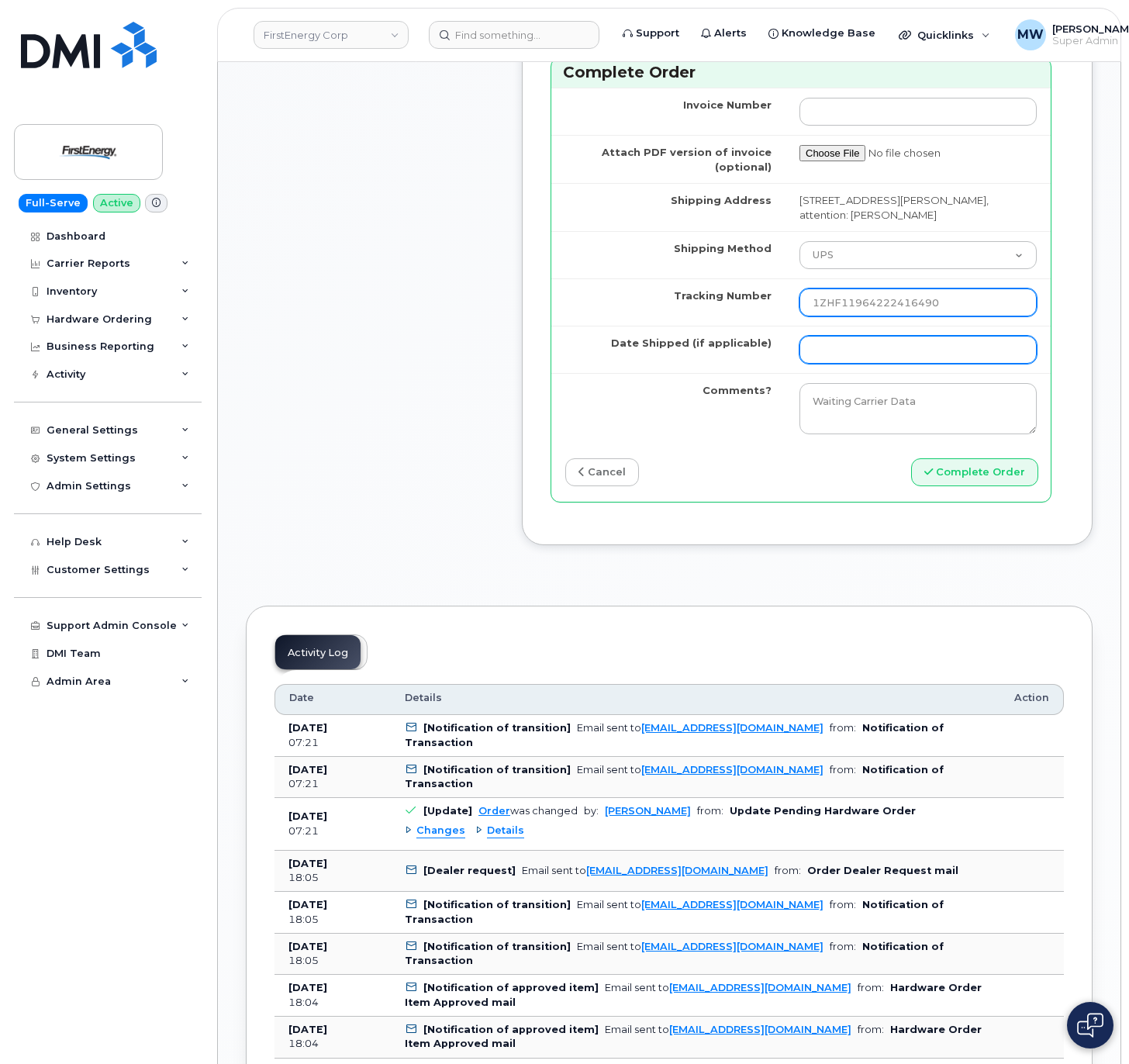
type input "1ZHF11964222416490"
click at [827, 364] on input "Date Shipped (if applicable)" at bounding box center [918, 350] width 237 height 28
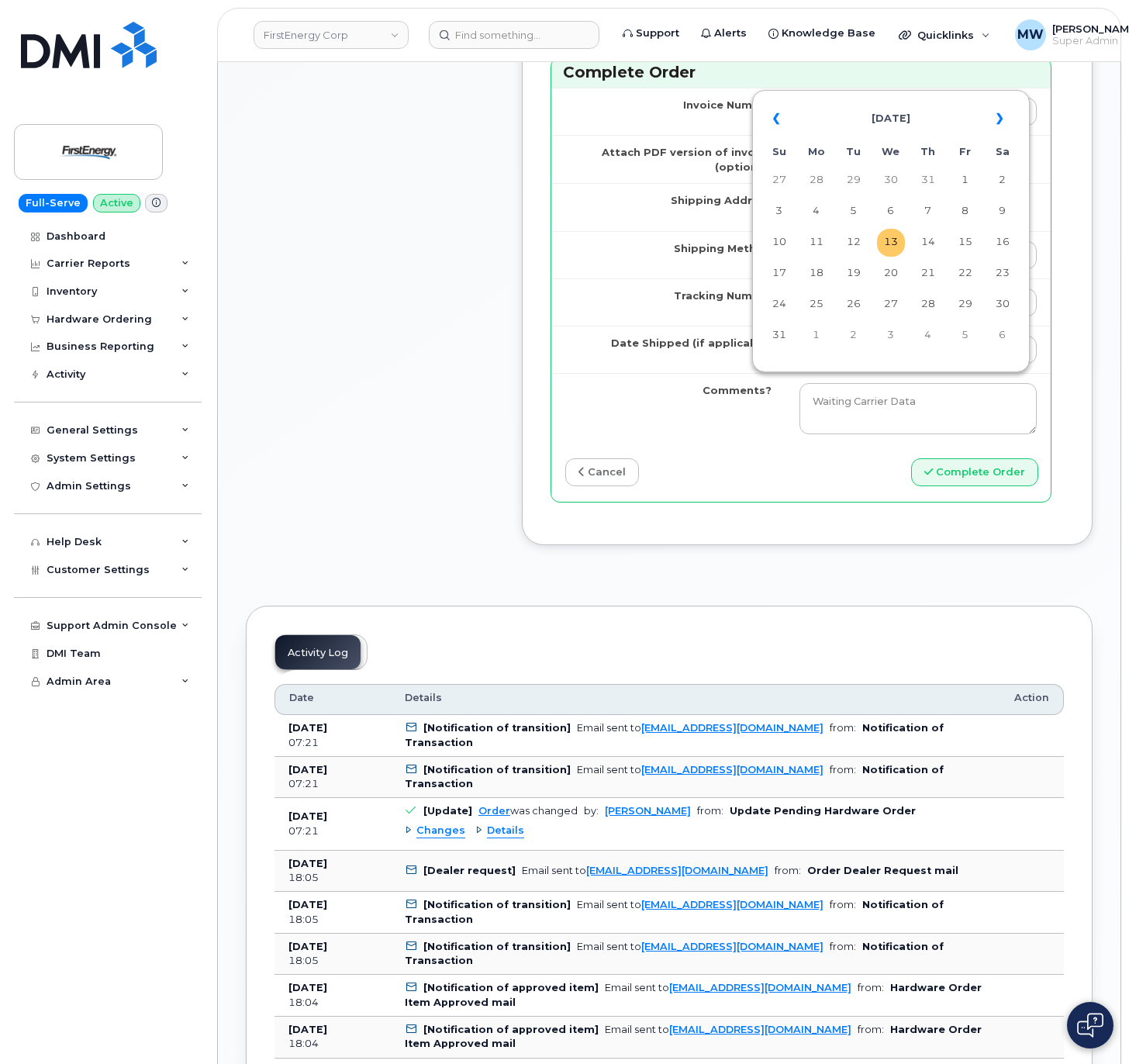
click at [893, 253] on td "13" at bounding box center [891, 243] width 28 height 28
type input "2025-08-13"
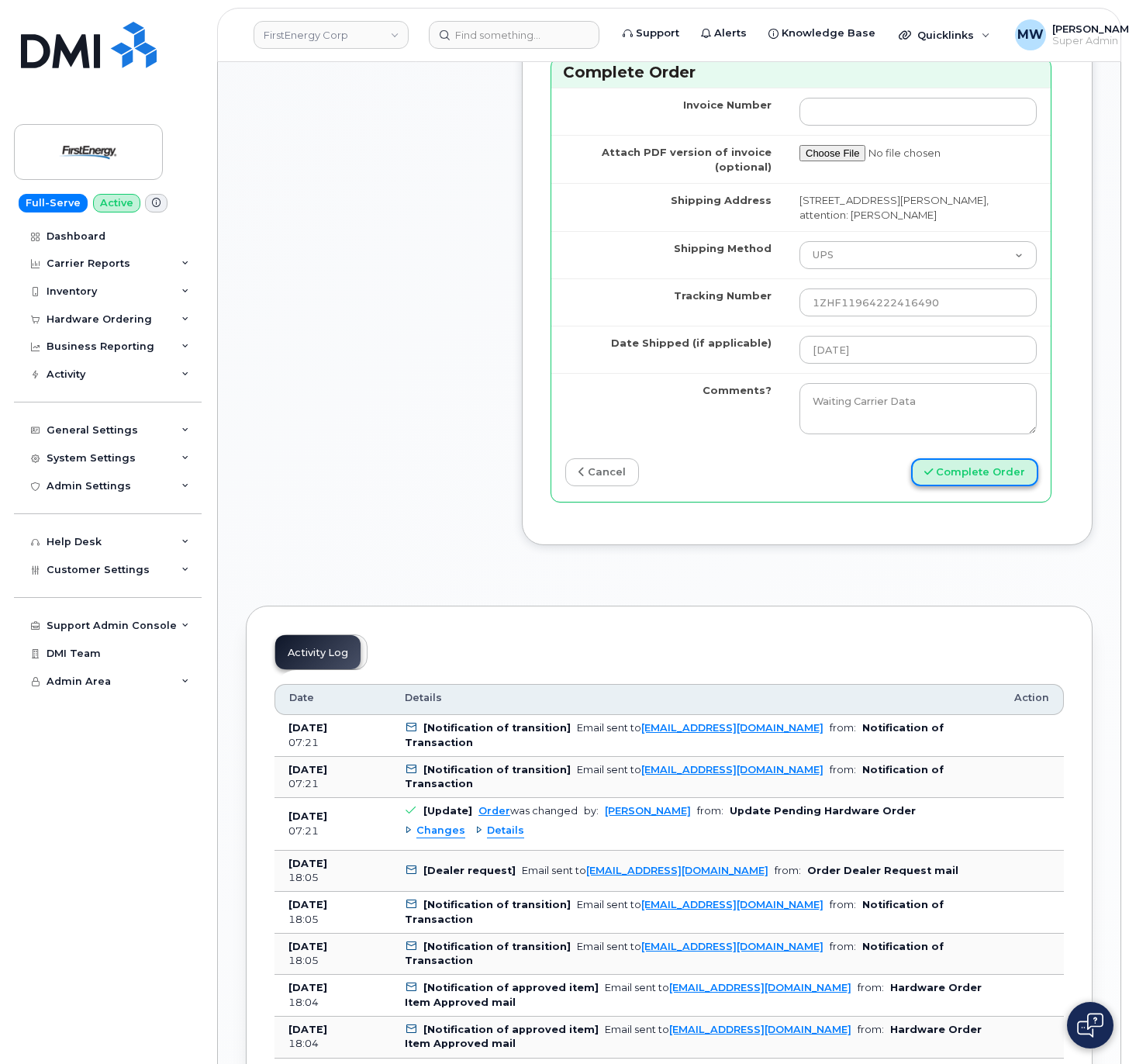
click at [971, 487] on button "Complete Order" at bounding box center [974, 472] width 127 height 29
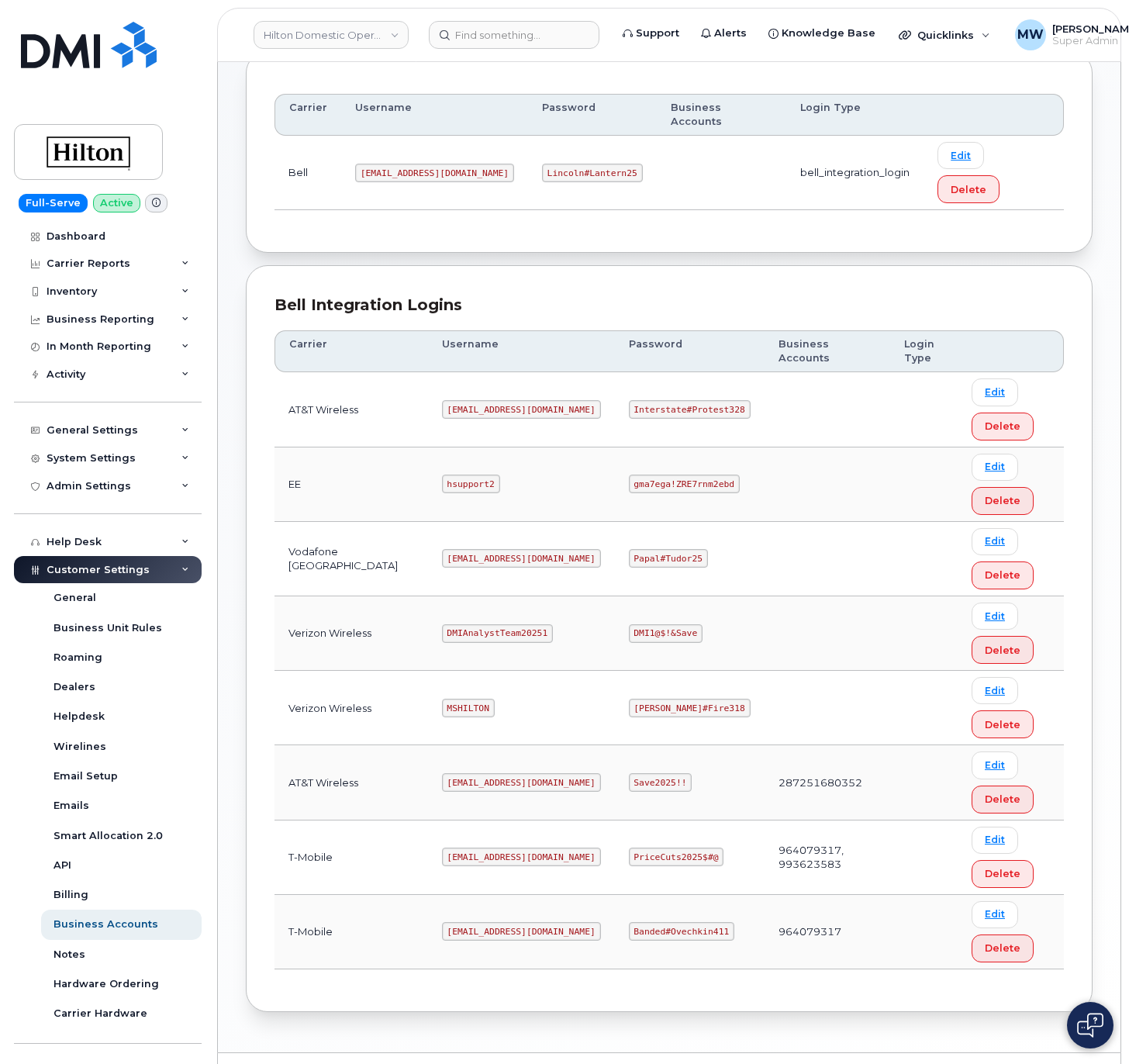
scroll to position [219, 0]
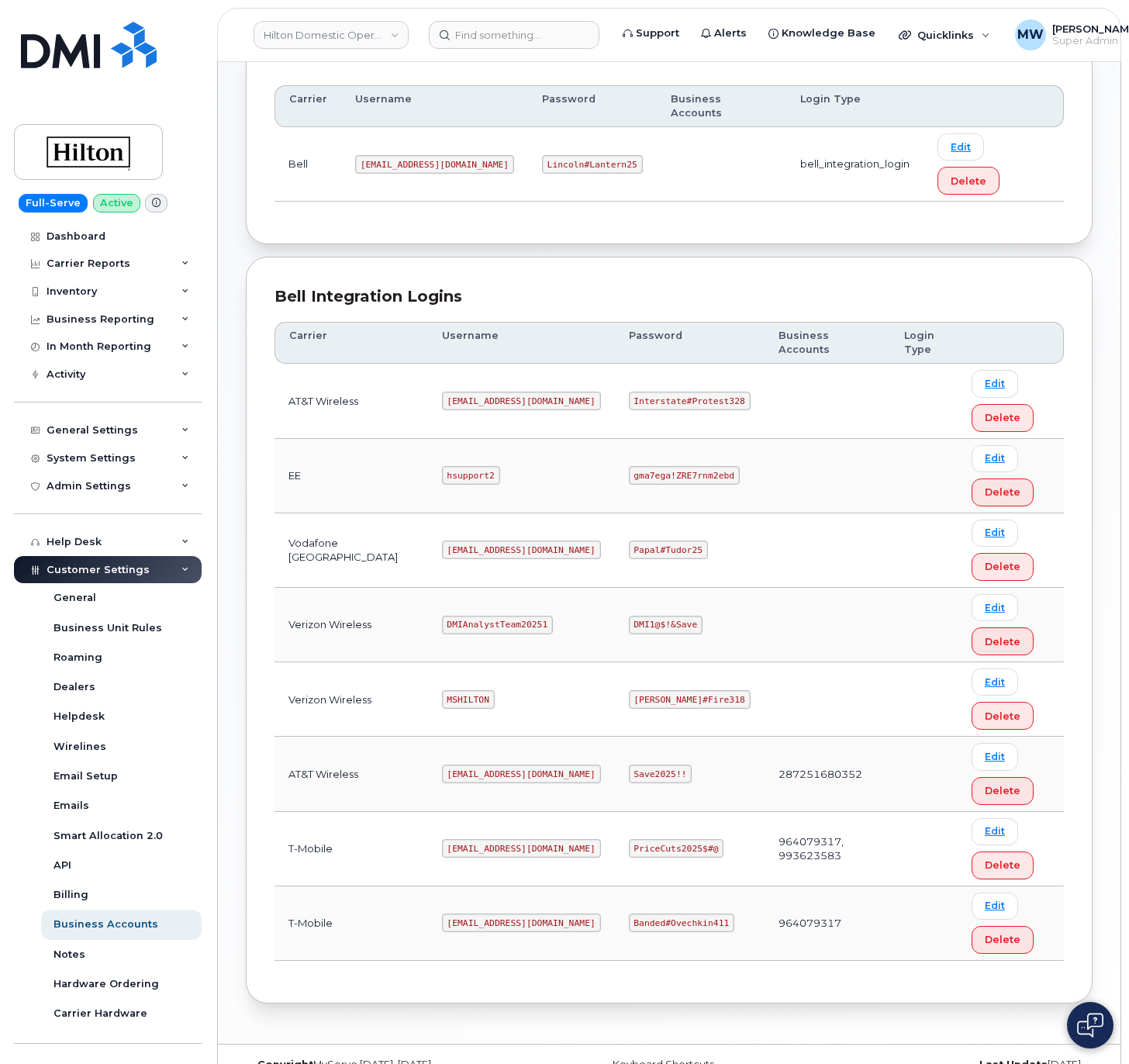
click at [653, 690] on code "[PERSON_NAME]#Fire318" at bounding box center [689, 700] width 121 height 18
copy code "[PERSON_NAME]#Fire318"
